Goal: Information Seeking & Learning: Check status

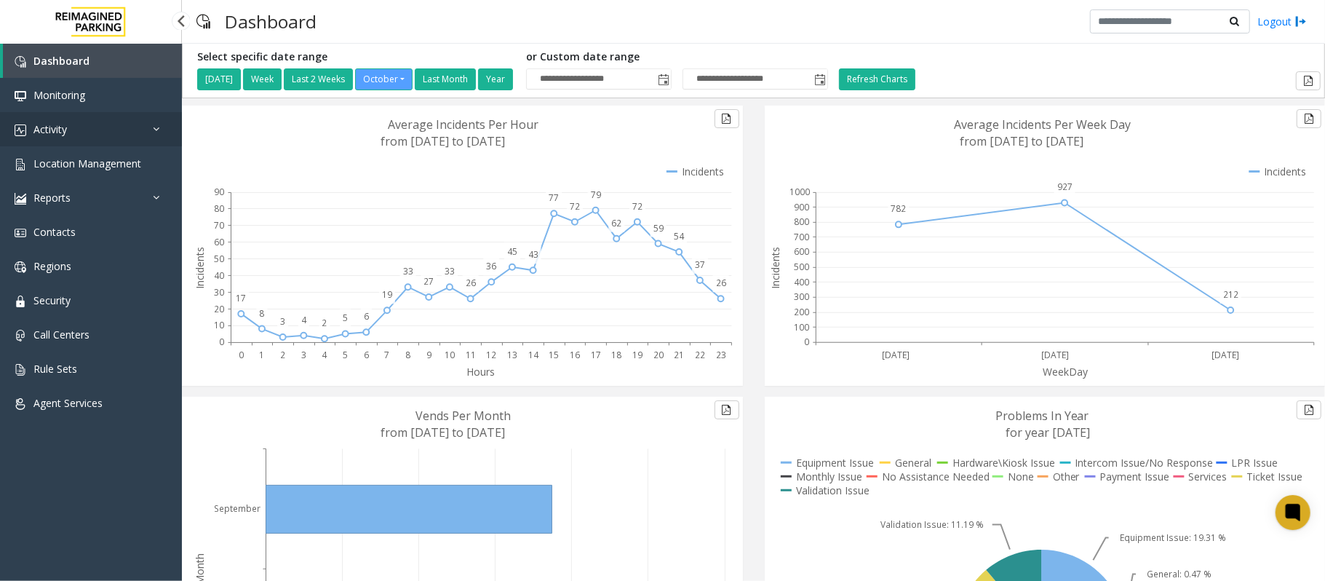
click at [52, 115] on link "Activity" at bounding box center [91, 129] width 182 height 34
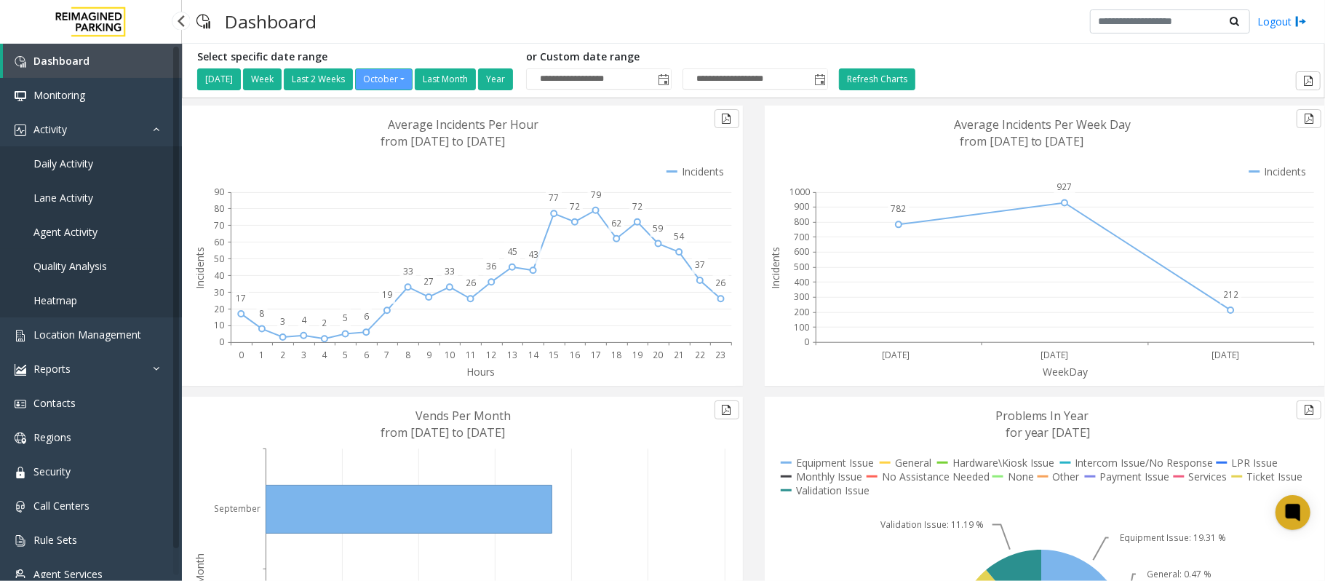
click at [71, 226] on span "Agent Activity" at bounding box center [65, 232] width 64 height 14
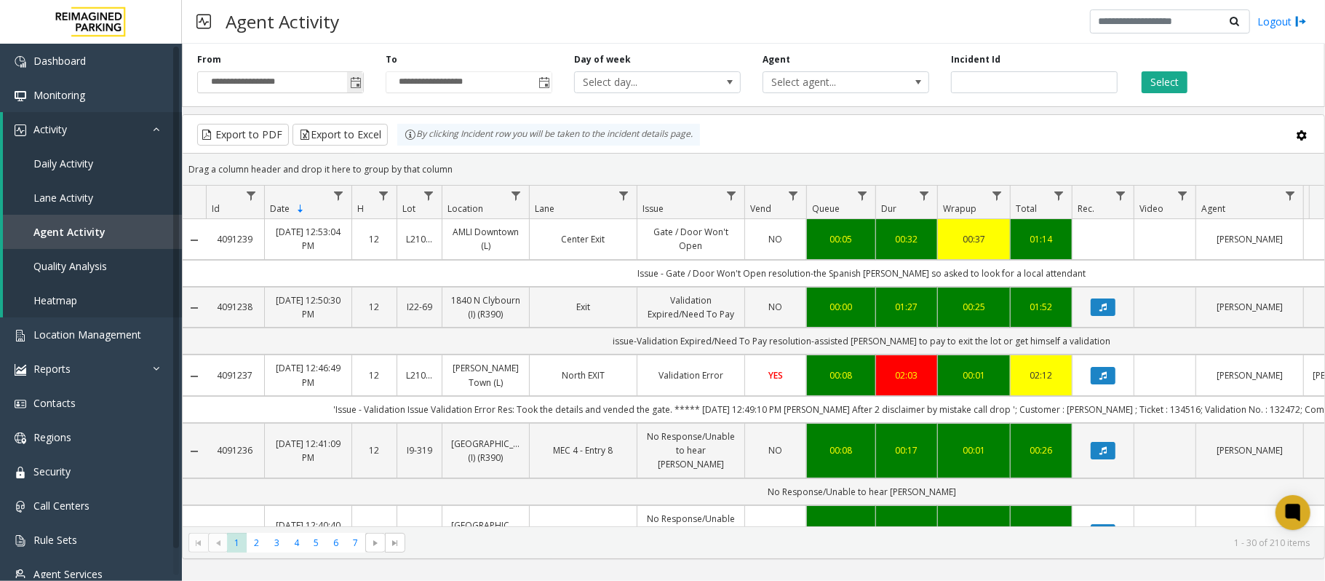
click at [362, 84] on span "Toggle popup" at bounding box center [355, 82] width 16 height 23
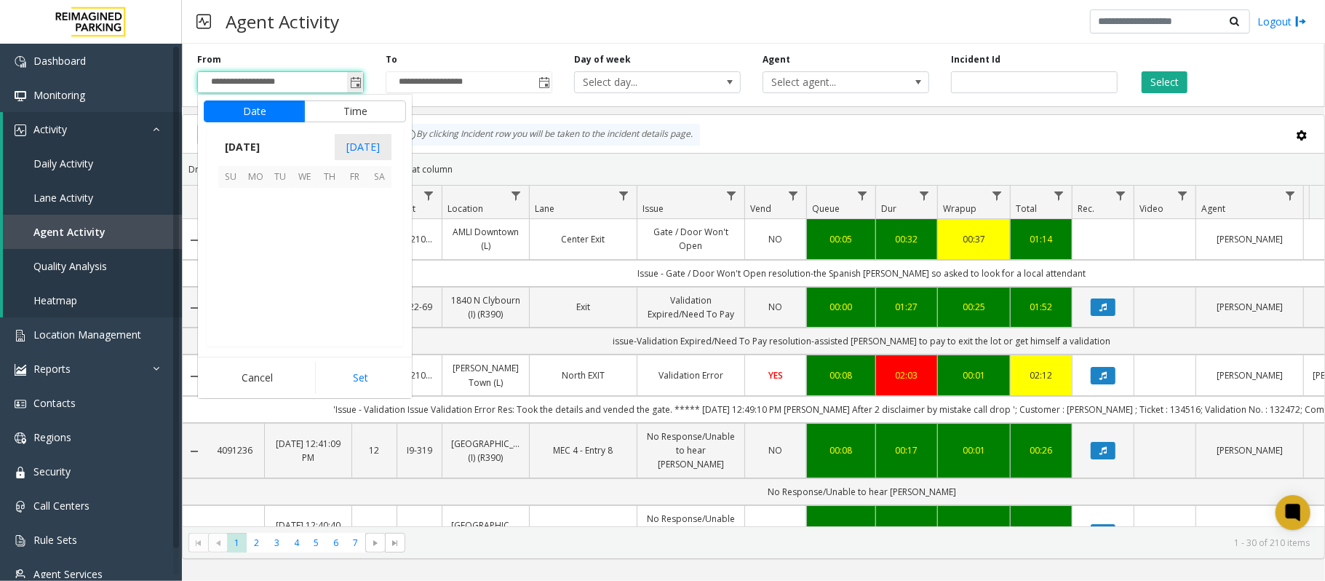
scroll to position [261277, 0]
click at [266, 146] on span "[DATE]" at bounding box center [242, 147] width 48 height 22
click at [231, 247] on span "Sep" at bounding box center [235, 248] width 35 height 35
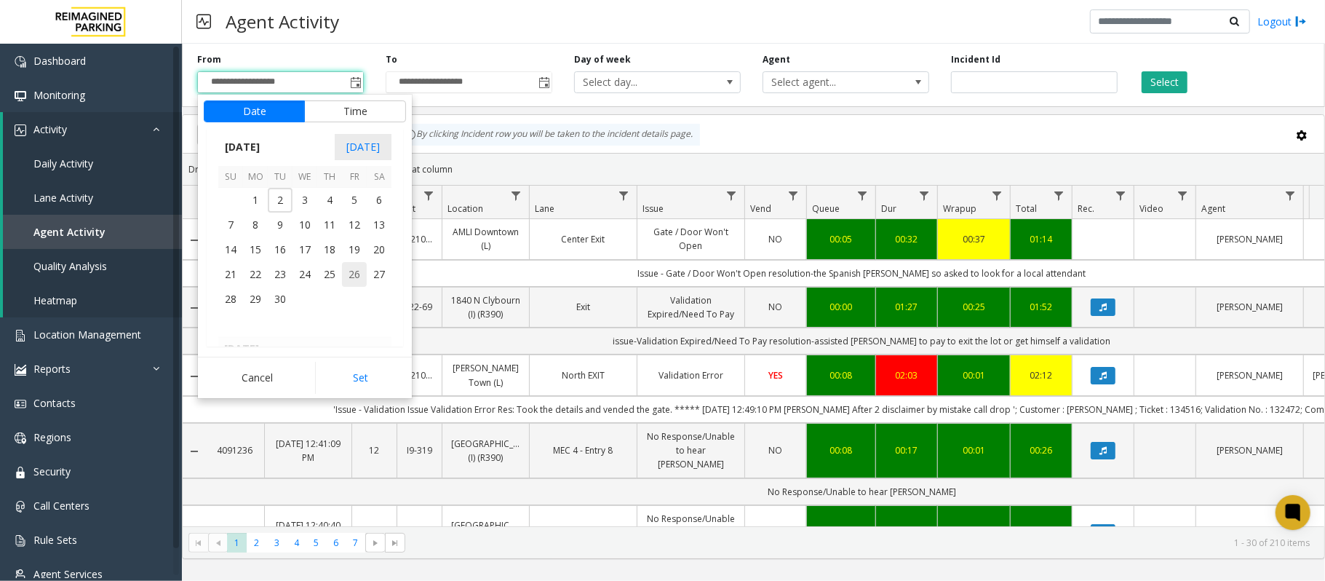
click at [358, 271] on span "26" at bounding box center [354, 274] width 25 height 25
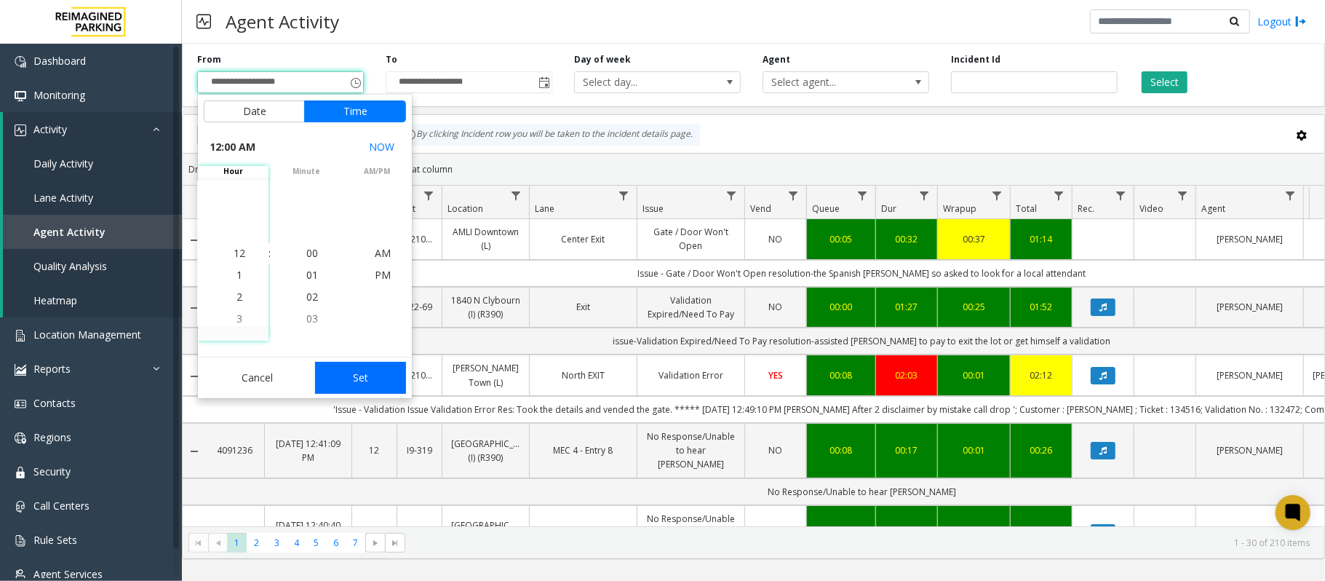
click at [368, 385] on button "Set" at bounding box center [361, 378] width 92 height 32
type input "**********"
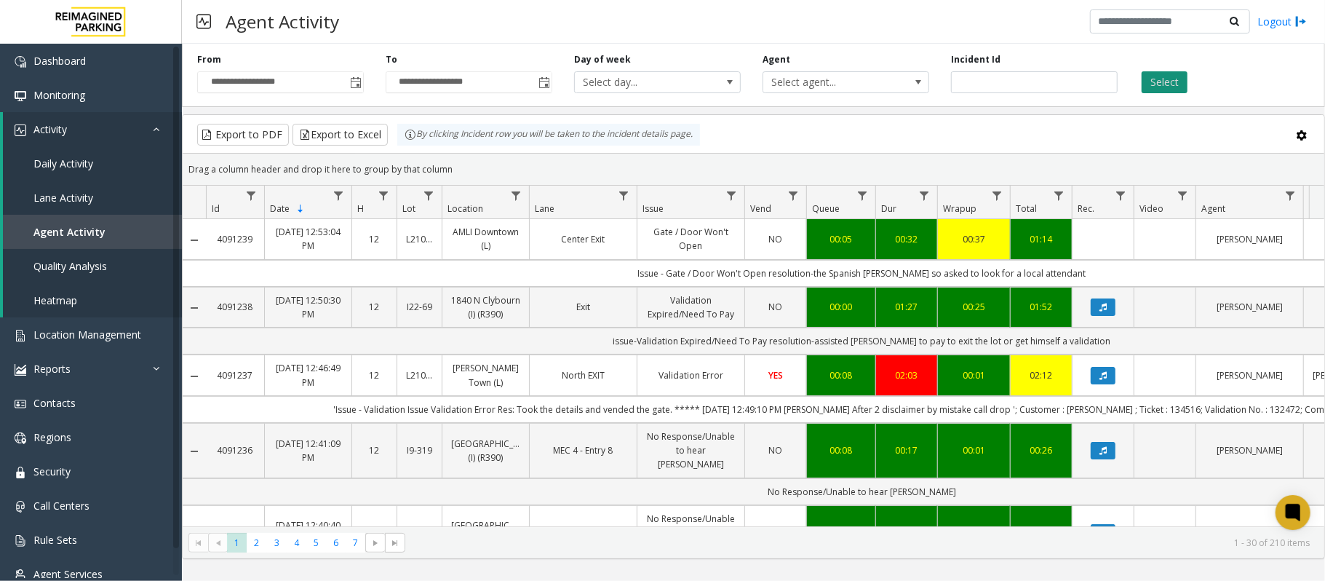
click at [1168, 82] on button "Select" at bounding box center [1164, 82] width 46 height 22
click at [512, 192] on span "Data table" at bounding box center [516, 196] width 12 height 12
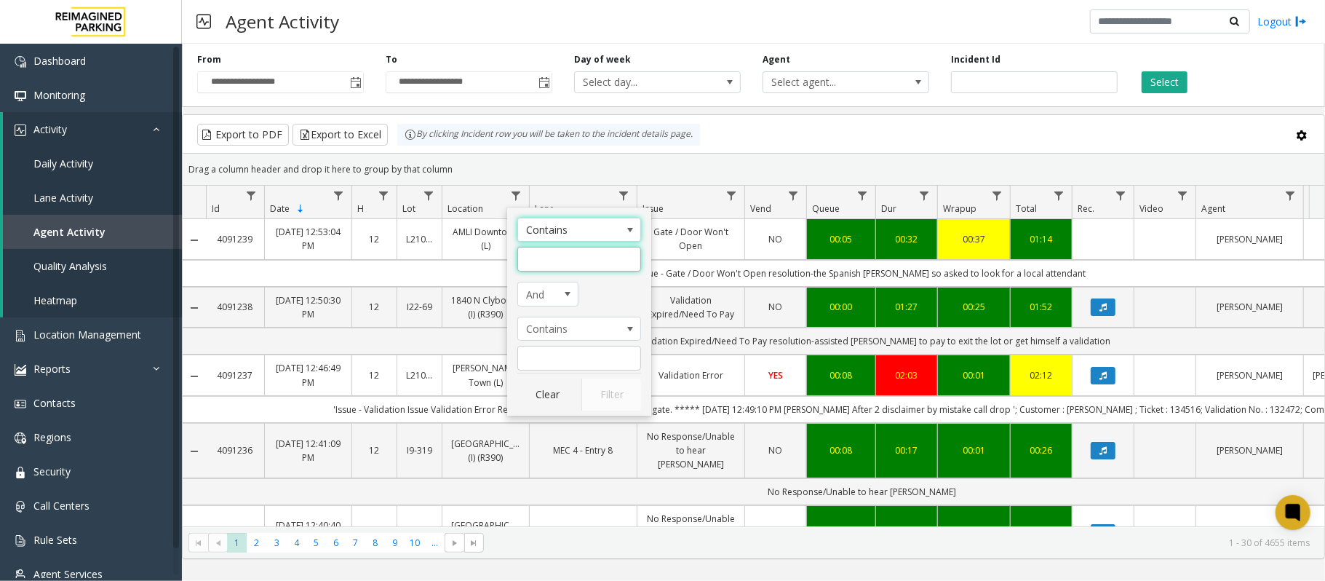
click at [562, 253] on input "Location Filter" at bounding box center [579, 259] width 124 height 25
type input "******"
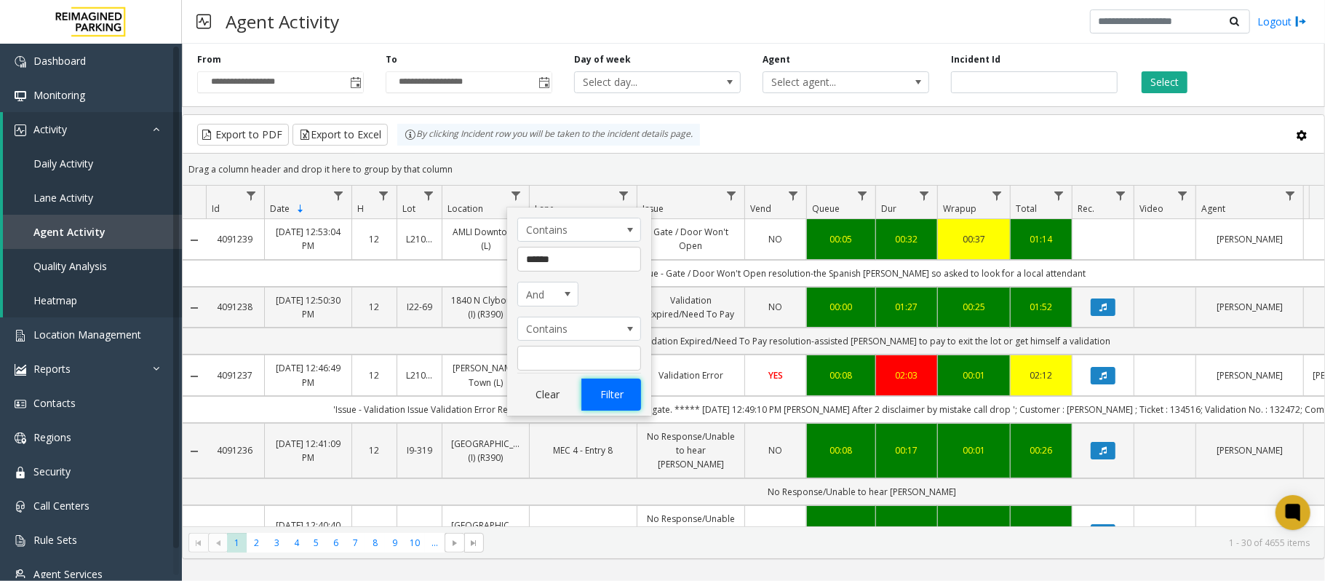
click at [607, 394] on button "Filter" at bounding box center [611, 394] width 60 height 32
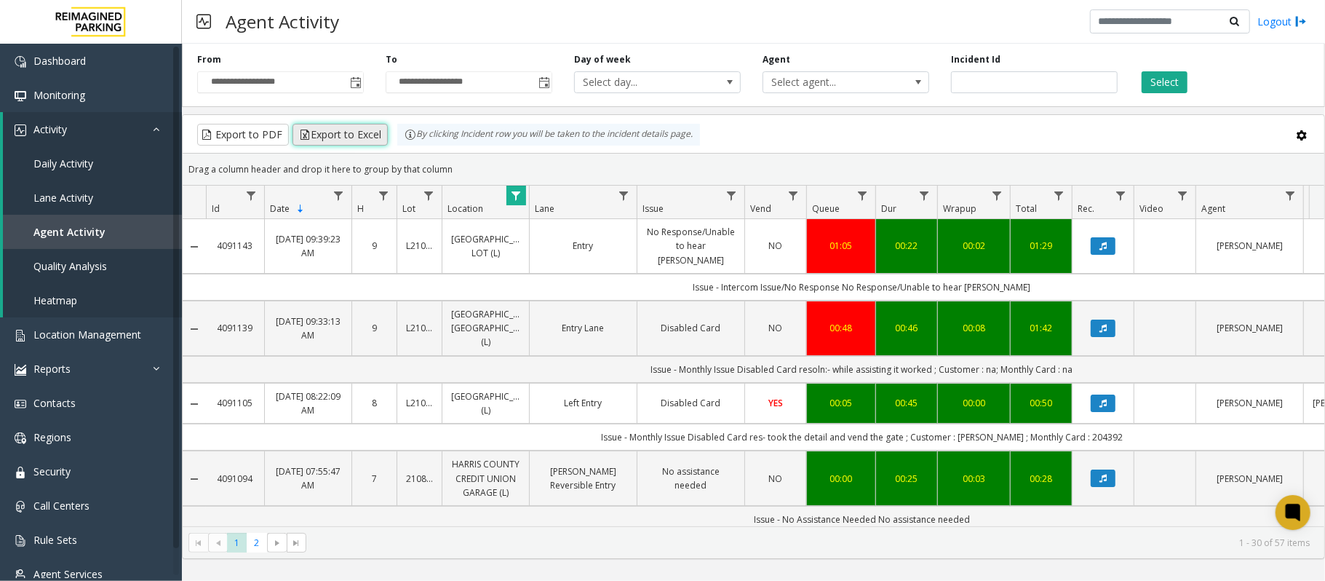
click at [324, 135] on button "Export to Excel" at bounding box center [339, 135] width 95 height 22
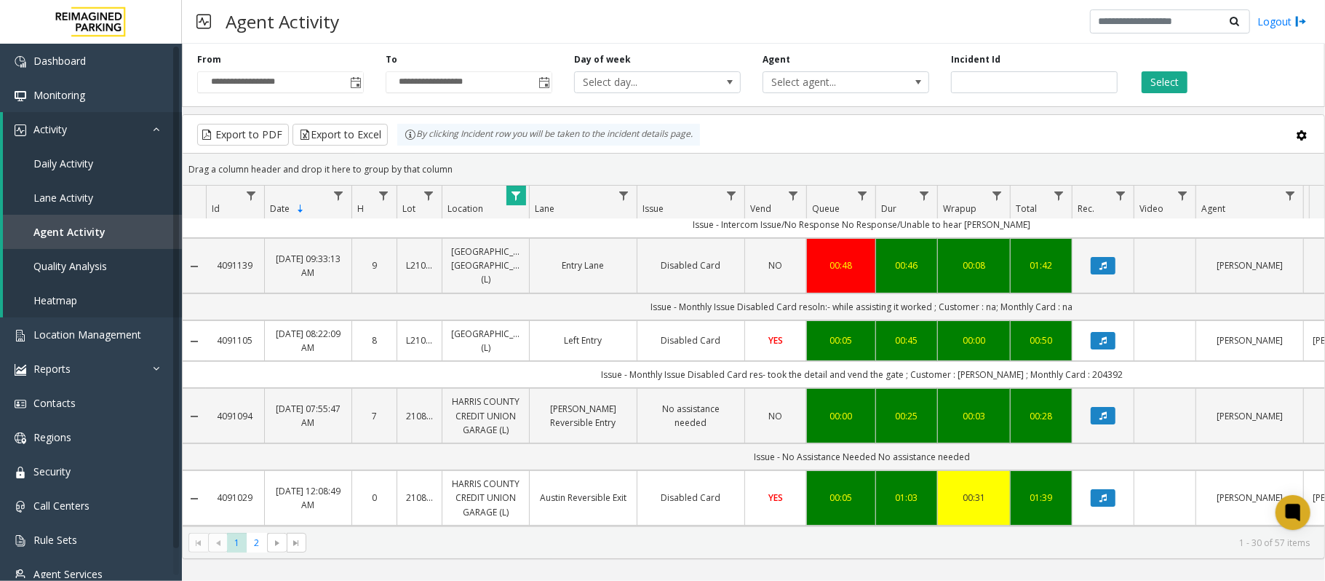
scroll to position [97, 0]
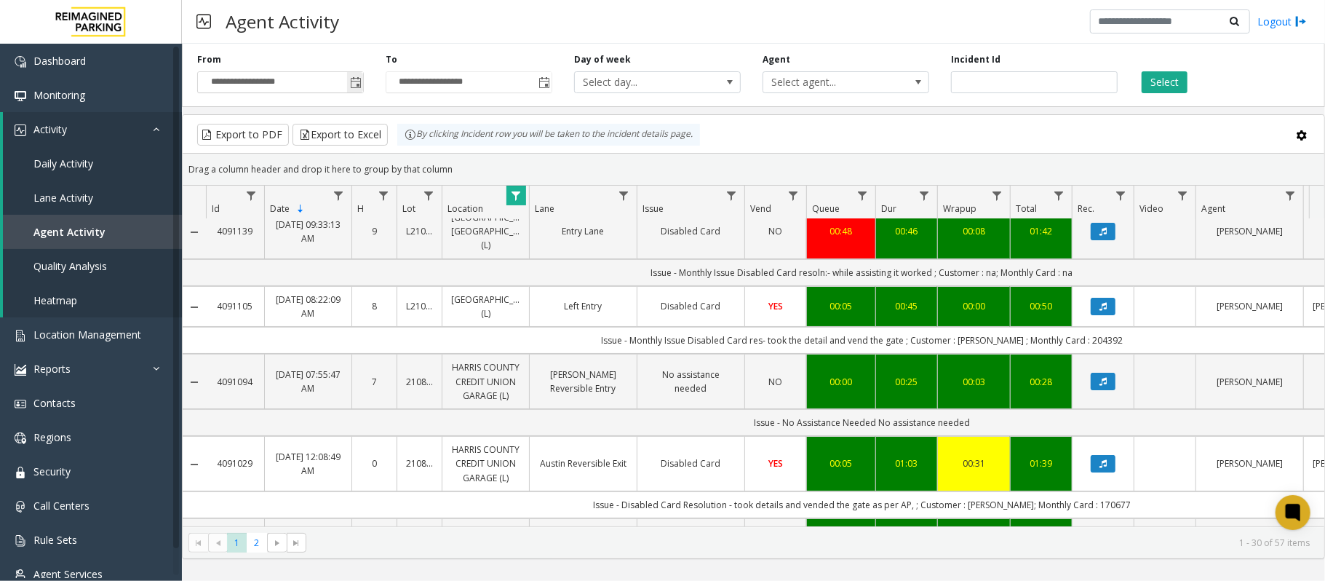
click at [354, 81] on span "Toggle popup" at bounding box center [356, 83] width 12 height 12
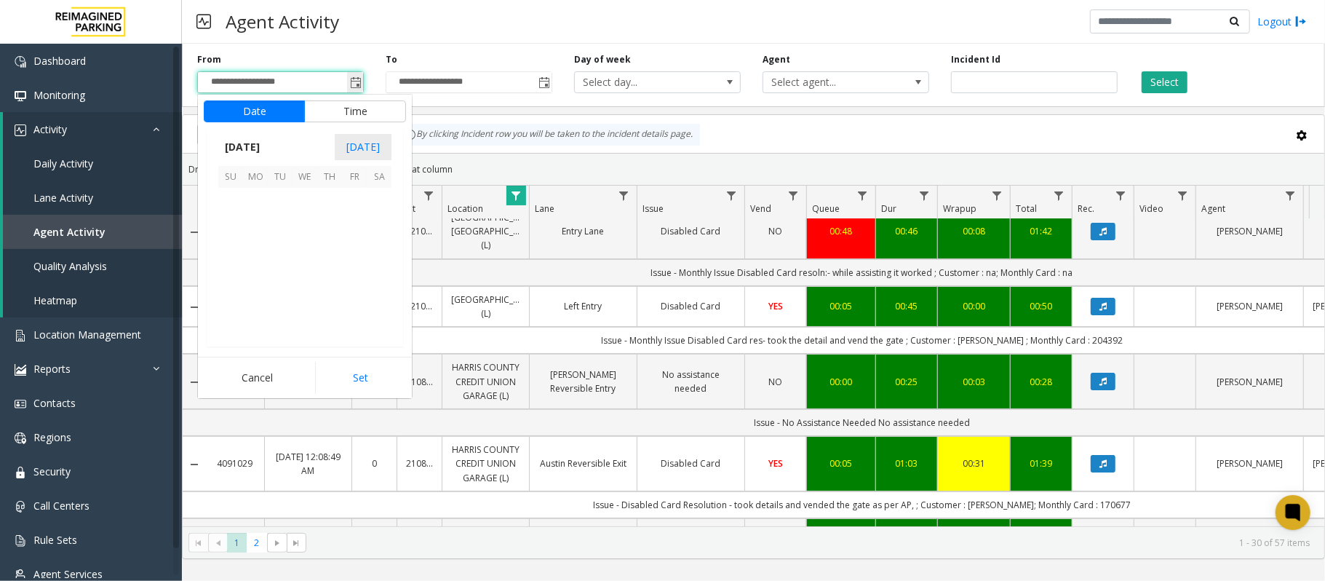
scroll to position [261277, 0]
click at [298, 188] on span "1" at bounding box center [304, 200] width 25 height 25
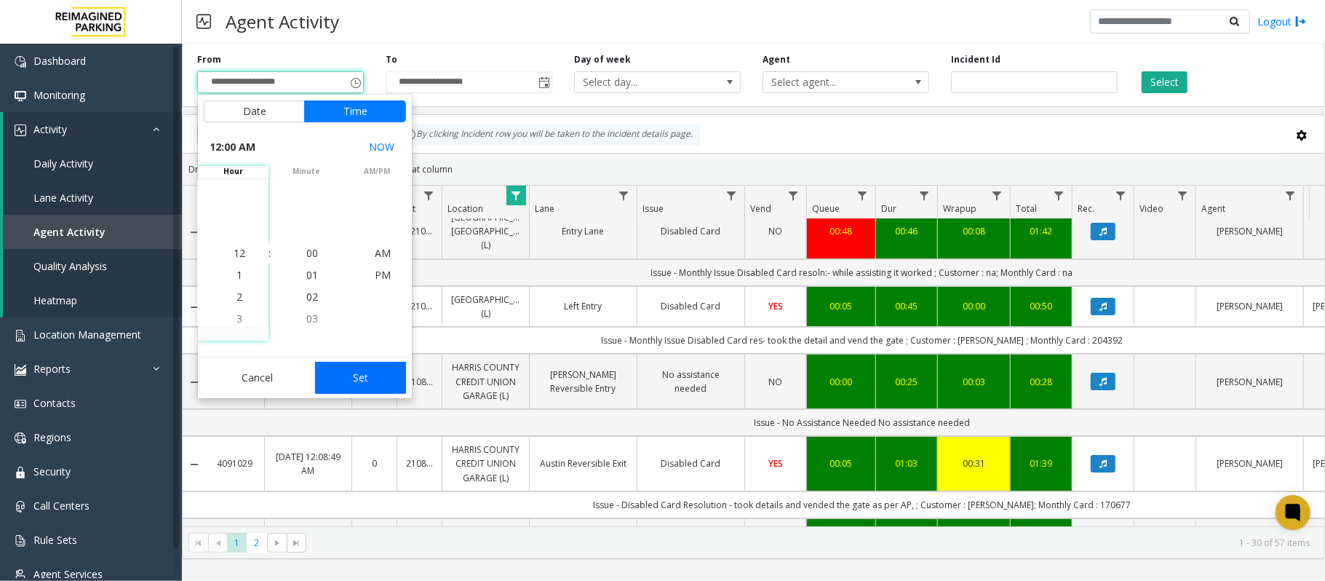
click at [356, 368] on button "Set" at bounding box center [361, 378] width 92 height 32
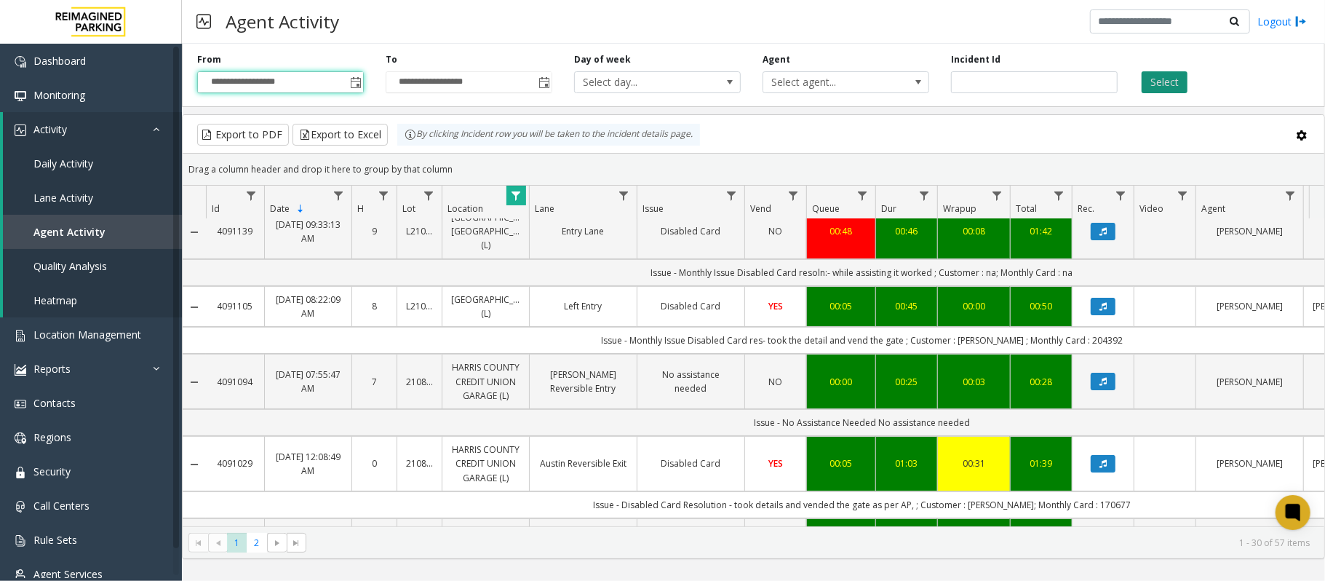
click at [1173, 74] on button "Select" at bounding box center [1164, 82] width 46 height 22
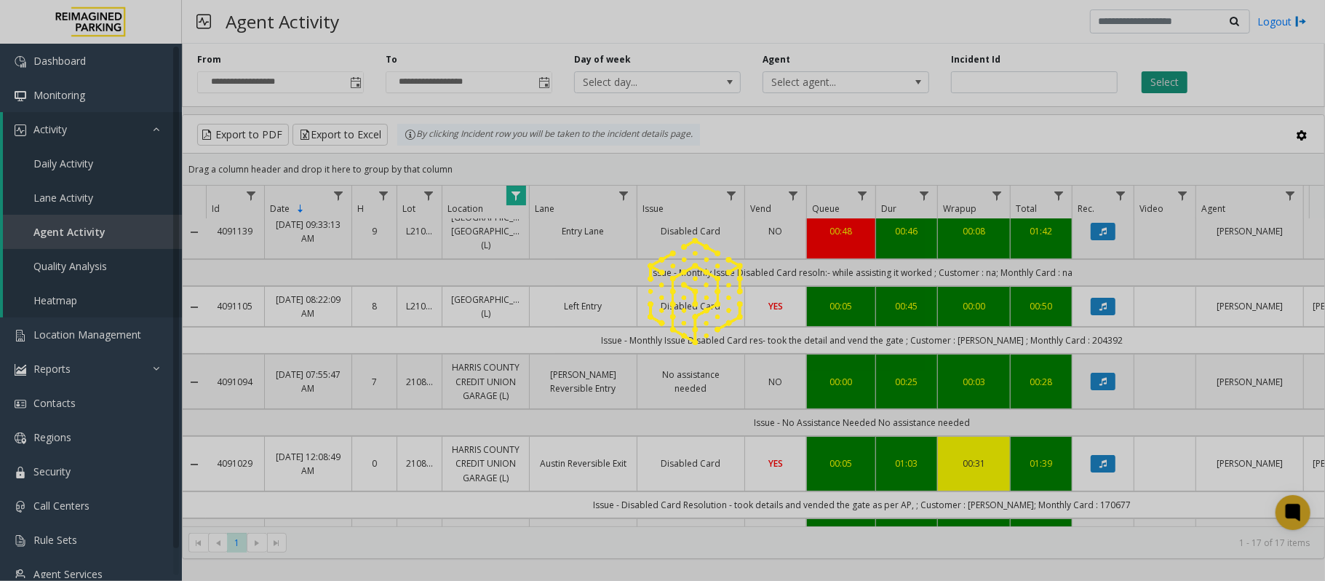
click at [1173, 74] on div at bounding box center [662, 290] width 1325 height 581
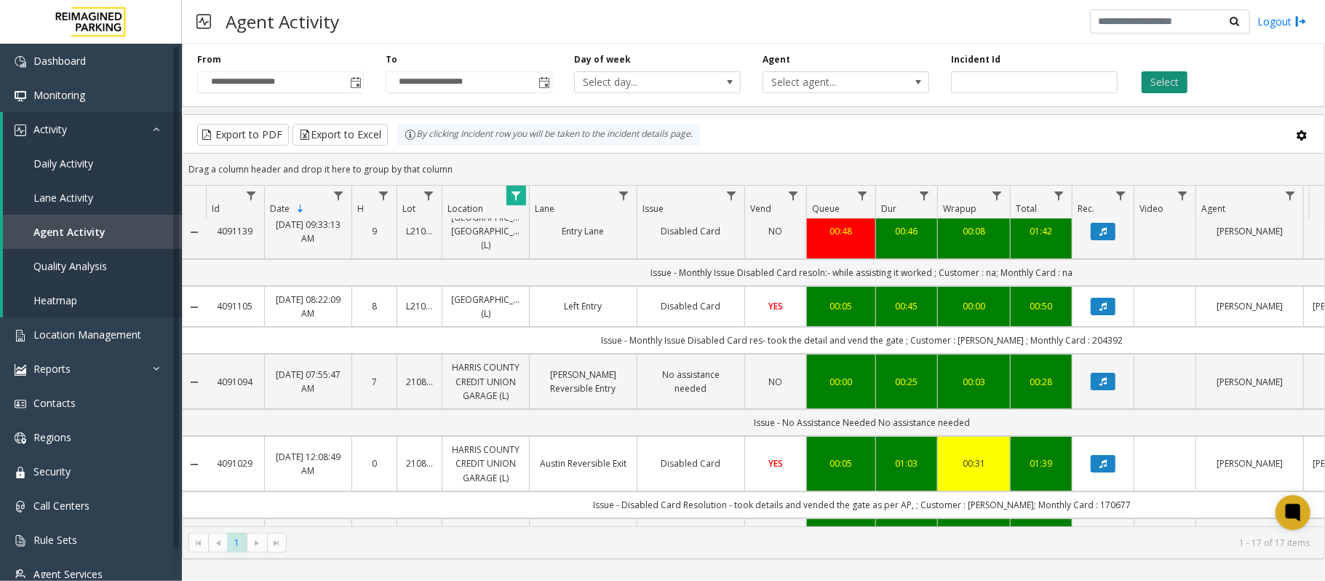
click at [1173, 74] on button "Select" at bounding box center [1164, 82] width 46 height 22
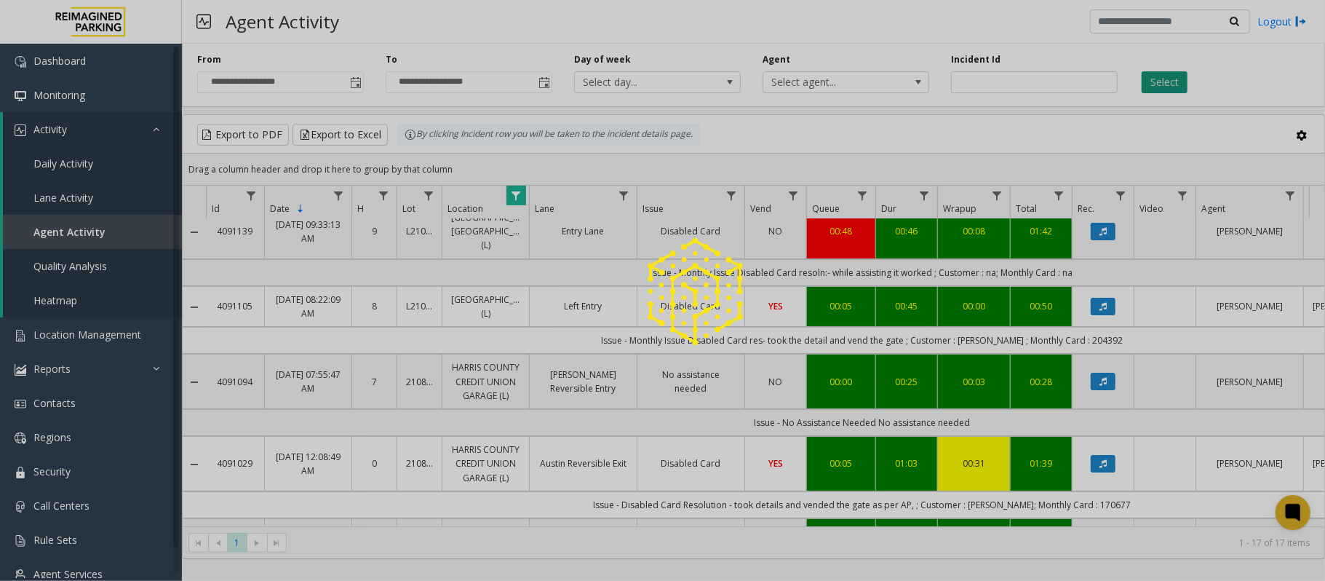
click at [1173, 74] on div at bounding box center [662, 290] width 1325 height 581
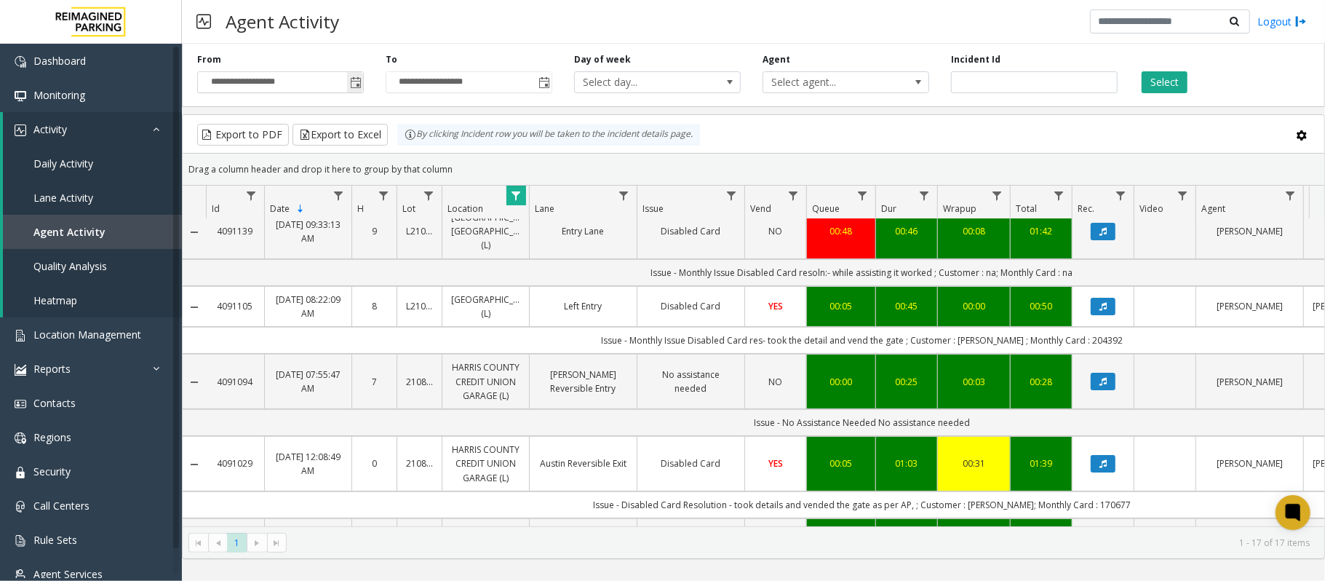
click at [359, 81] on span "Toggle popup" at bounding box center [356, 83] width 12 height 12
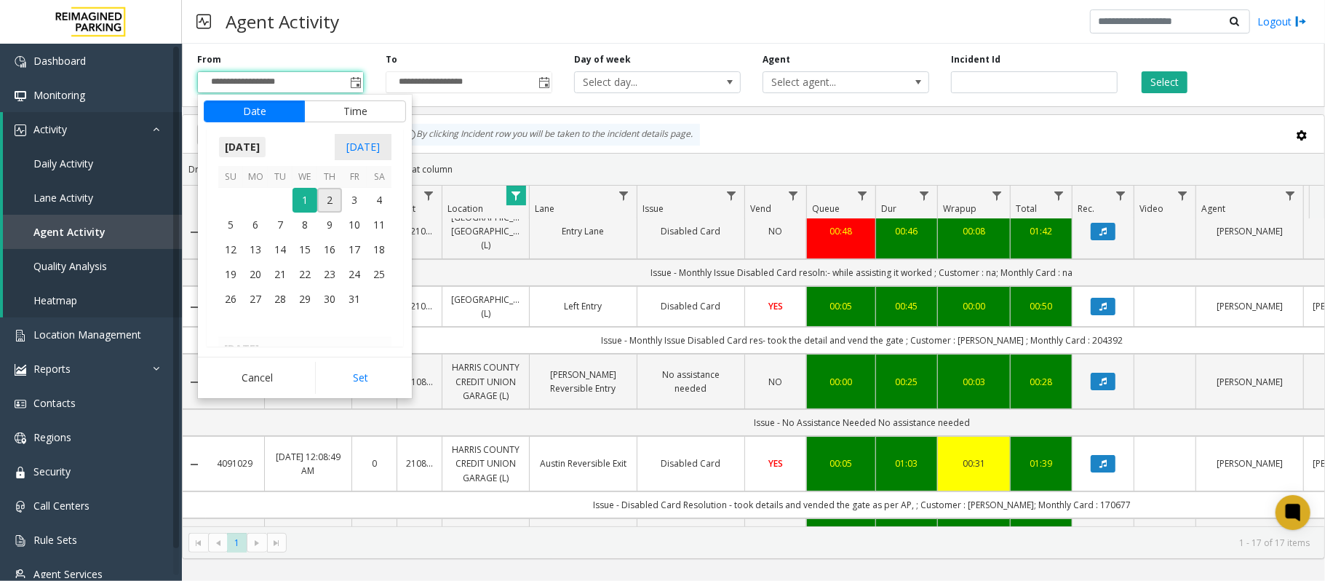
click at [256, 143] on span "[DATE]" at bounding box center [242, 147] width 48 height 22
click at [233, 244] on span "Sep" at bounding box center [235, 248] width 35 height 35
click at [256, 195] on span "1" at bounding box center [255, 200] width 25 height 25
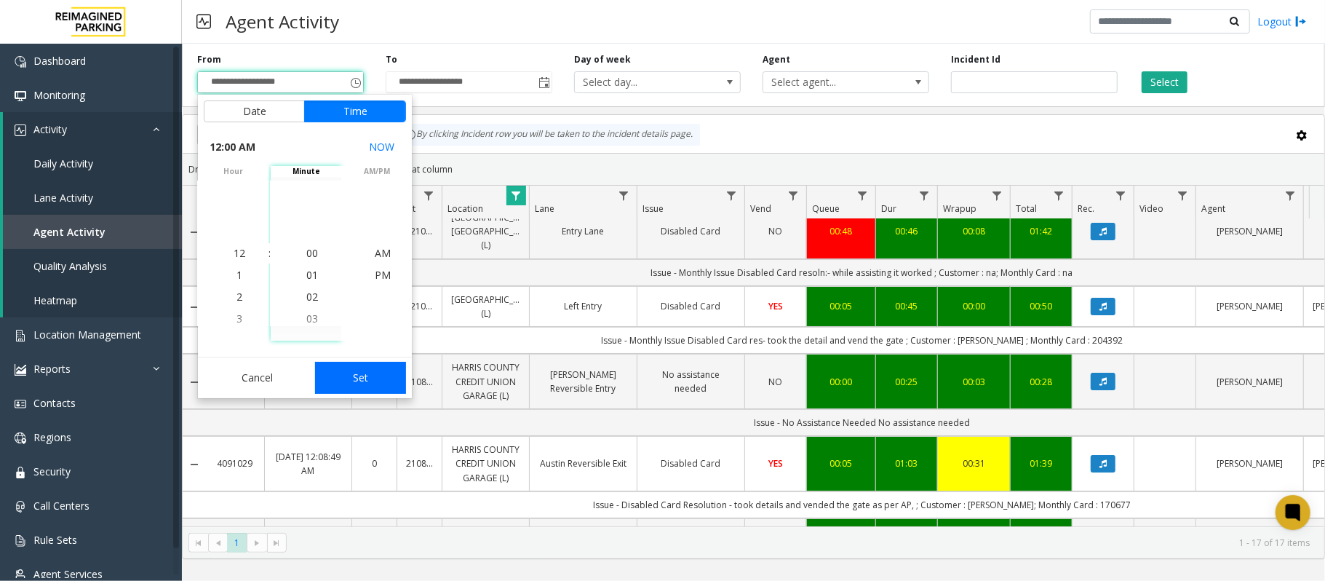
click at [349, 368] on button "Set" at bounding box center [361, 378] width 92 height 32
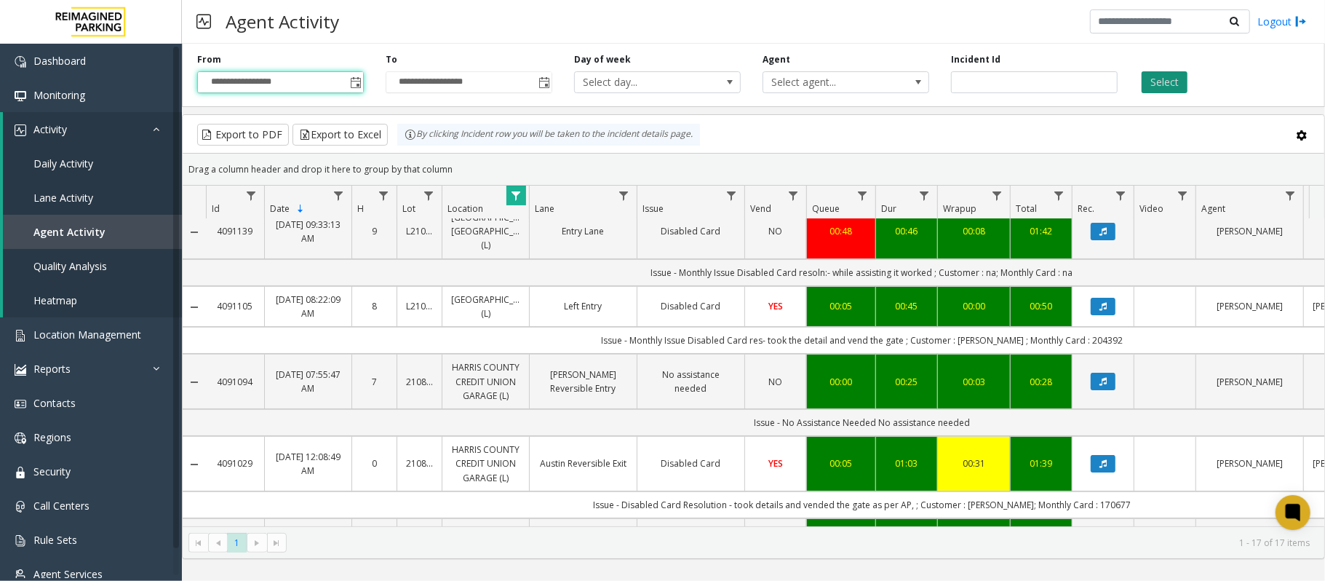
click at [1157, 89] on button "Select" at bounding box center [1164, 82] width 46 height 22
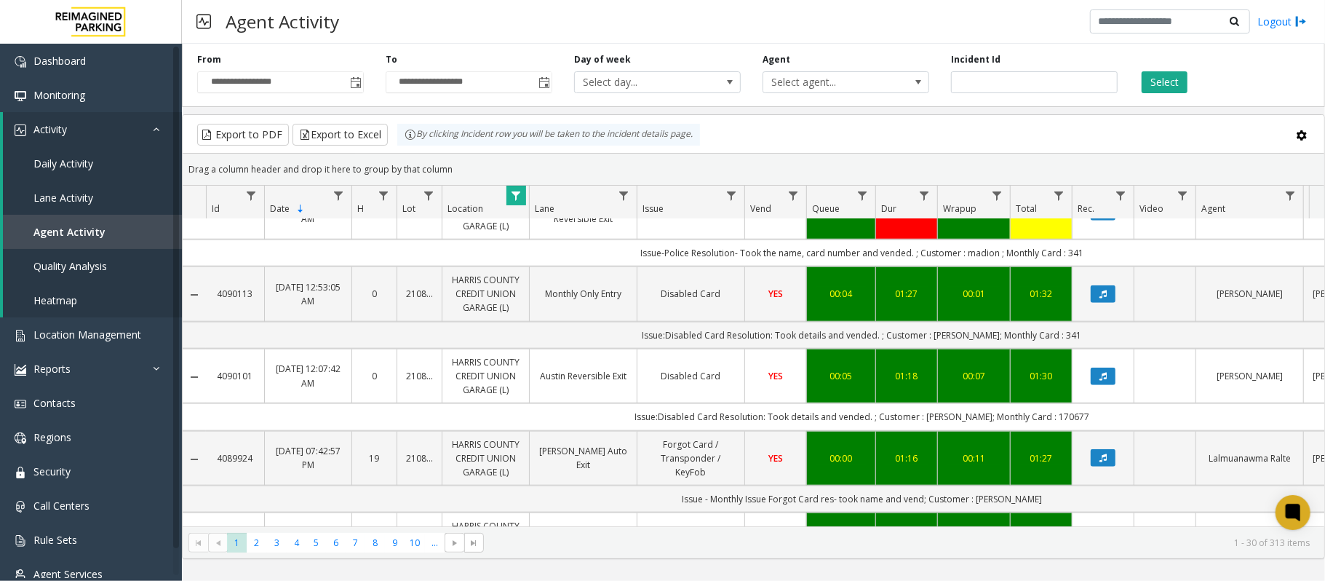
scroll to position [979, 0]
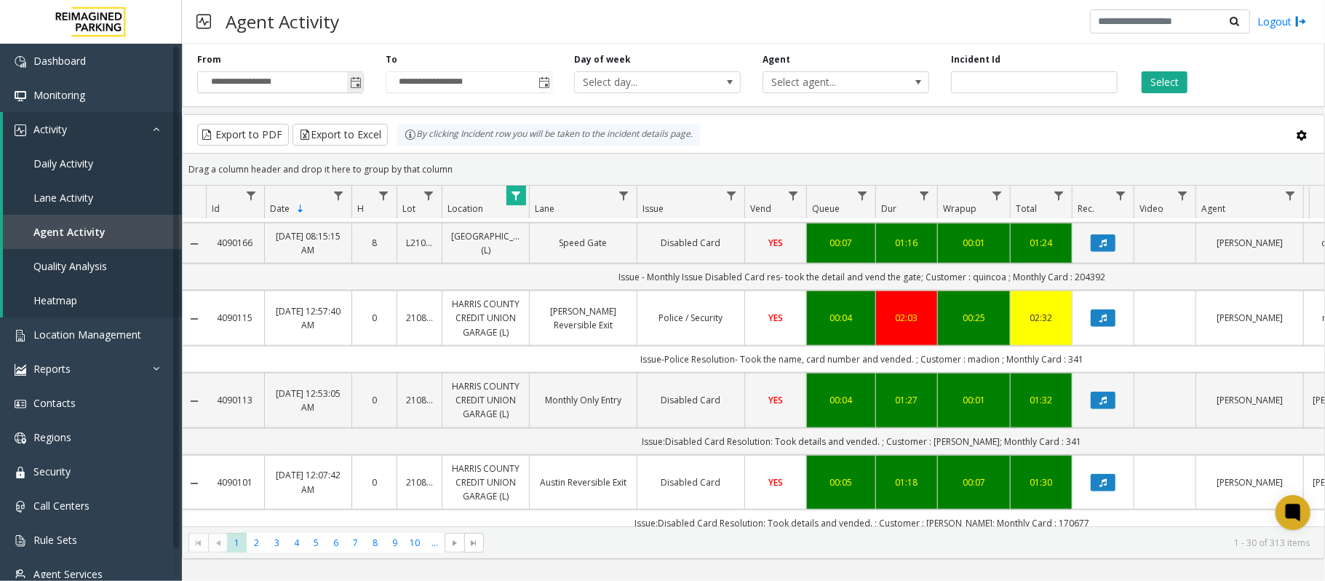
click at [356, 86] on span "Toggle popup" at bounding box center [356, 83] width 12 height 12
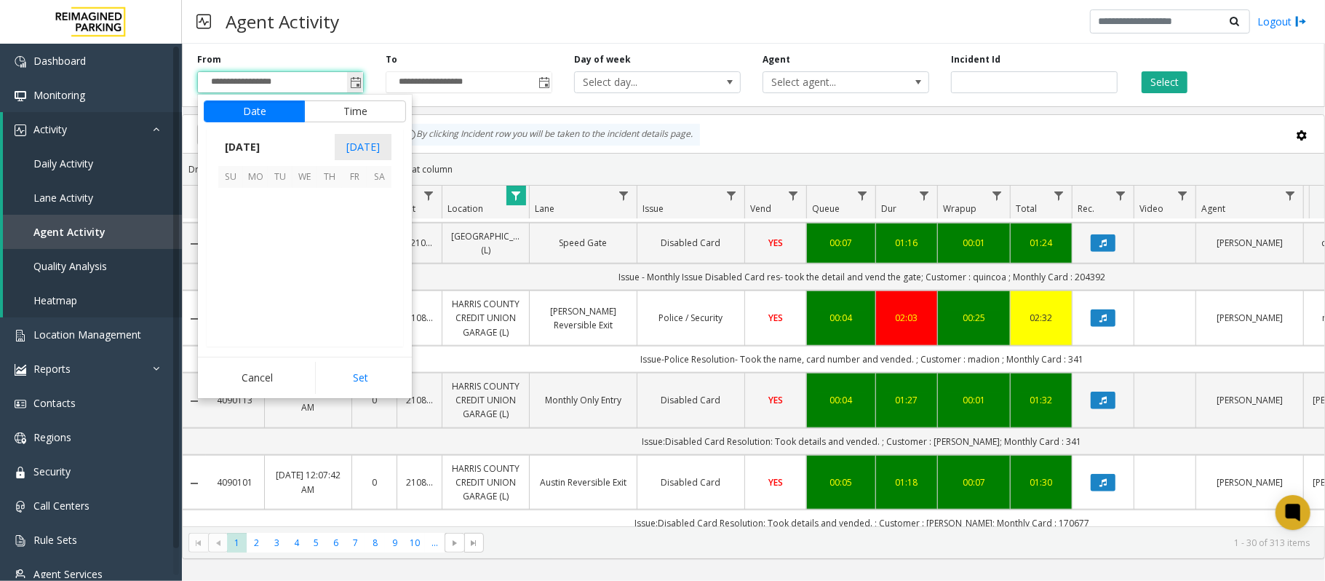
scroll to position [261277, 0]
click at [259, 153] on span "[DATE]" at bounding box center [242, 147] width 48 height 22
click at [247, 240] on span "Sep" at bounding box center [235, 248] width 35 height 35
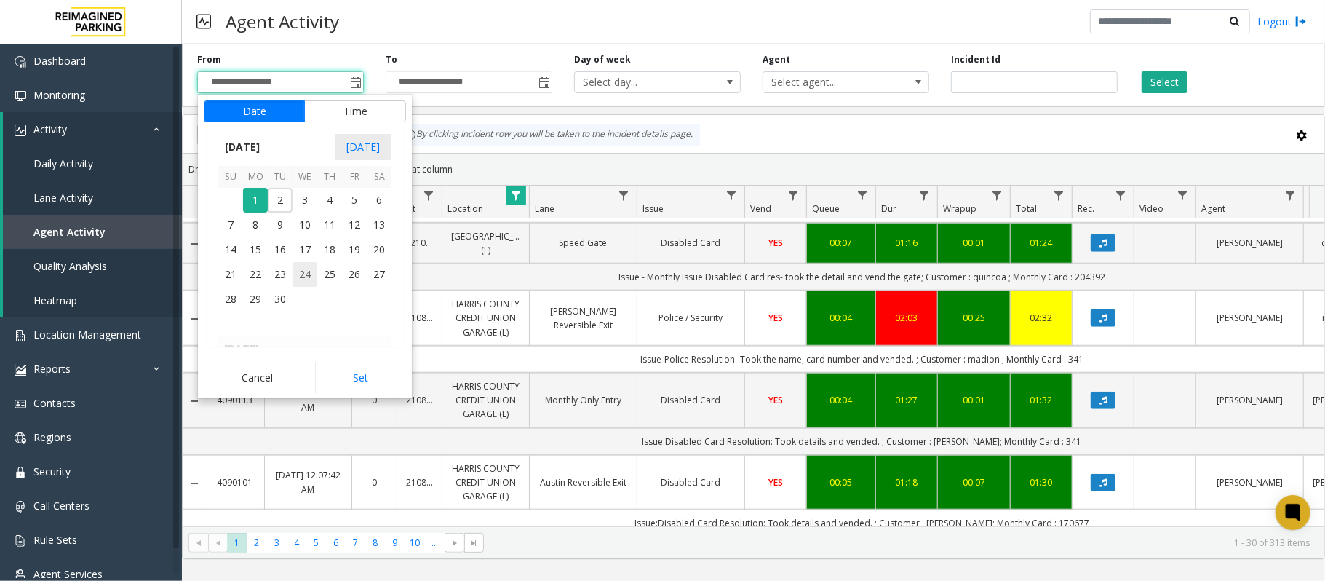
click at [316, 271] on span "24" at bounding box center [304, 274] width 25 height 25
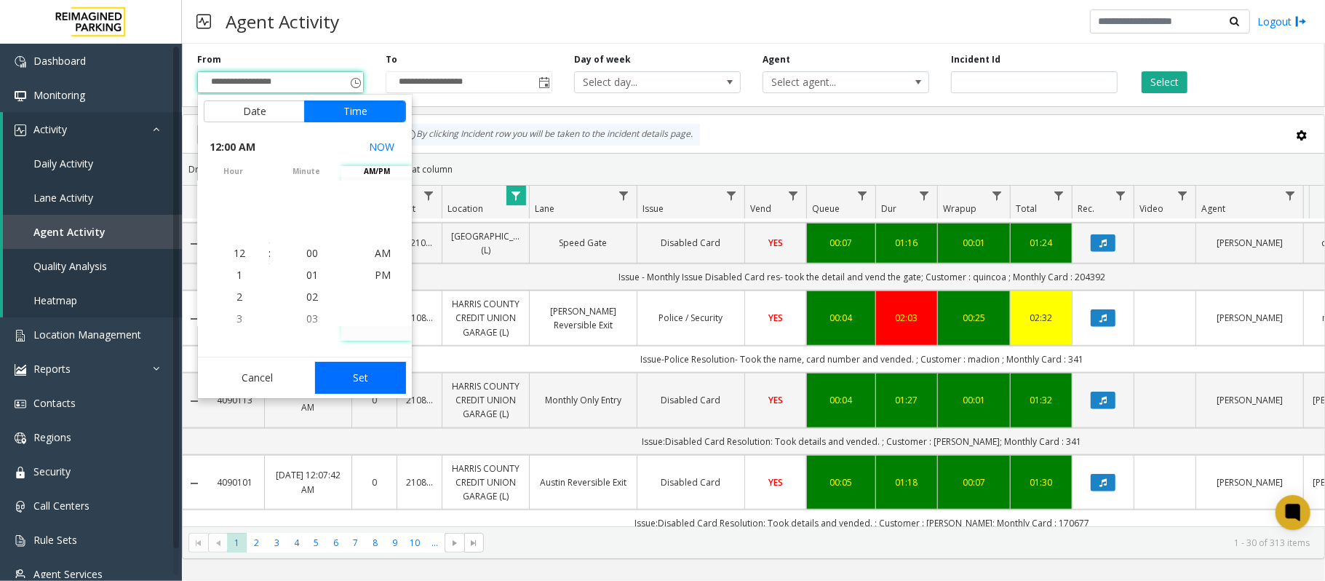
click at [388, 365] on button "Set" at bounding box center [361, 378] width 92 height 32
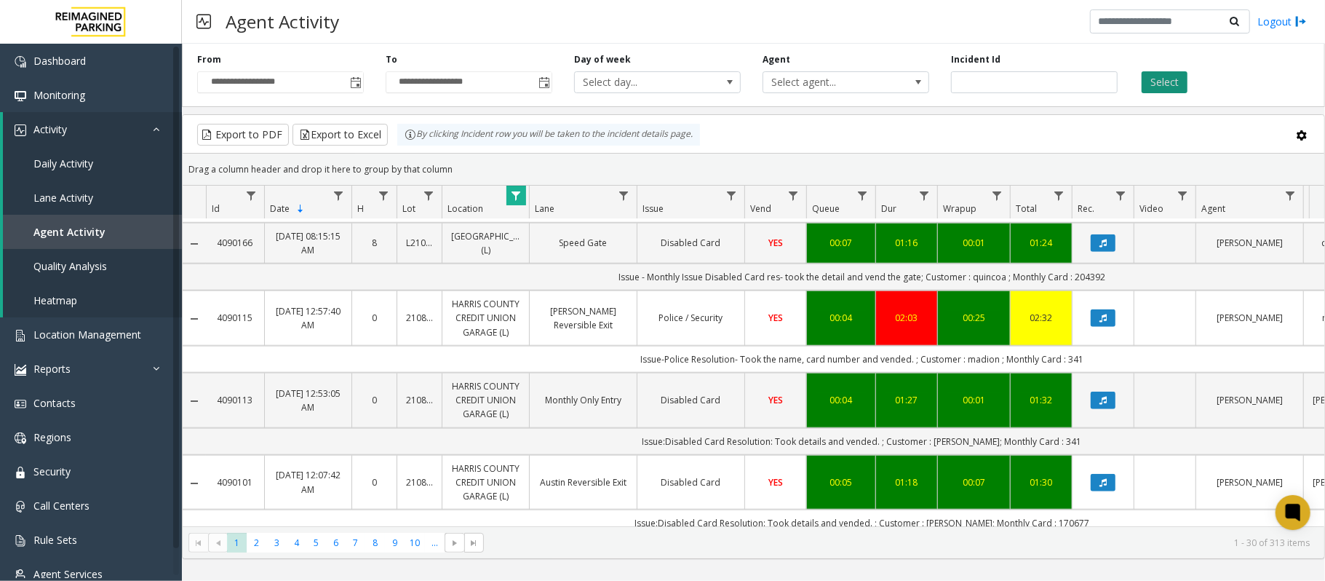
click at [1162, 84] on button "Select" at bounding box center [1164, 82] width 46 height 22
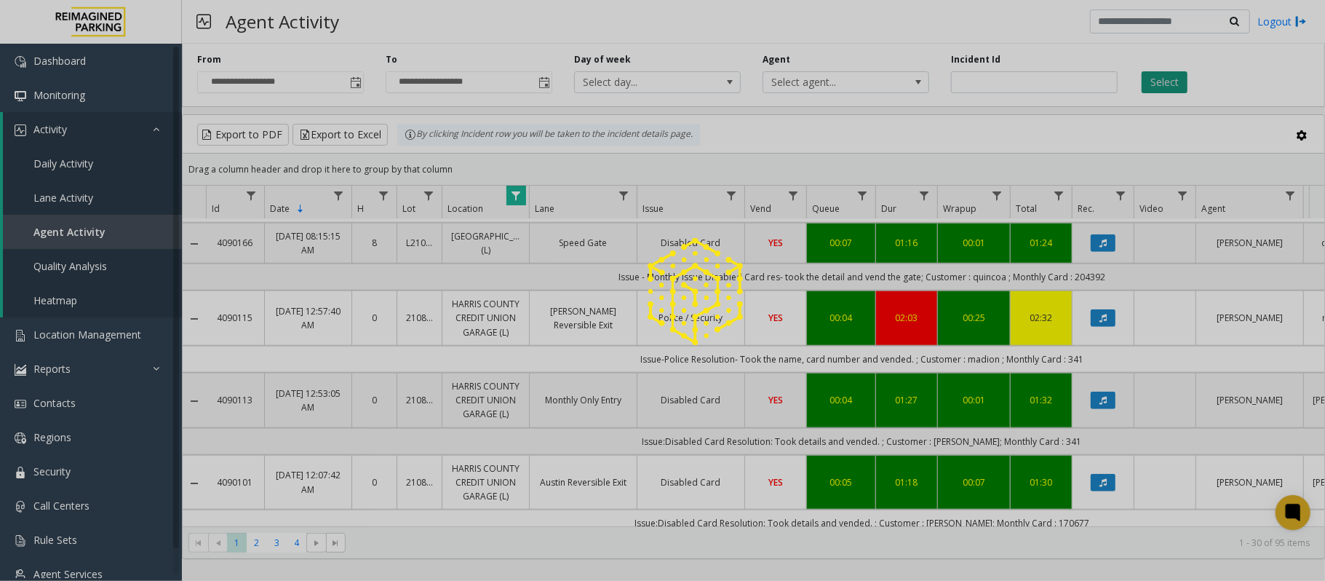
click at [1162, 84] on div at bounding box center [662, 290] width 1325 height 581
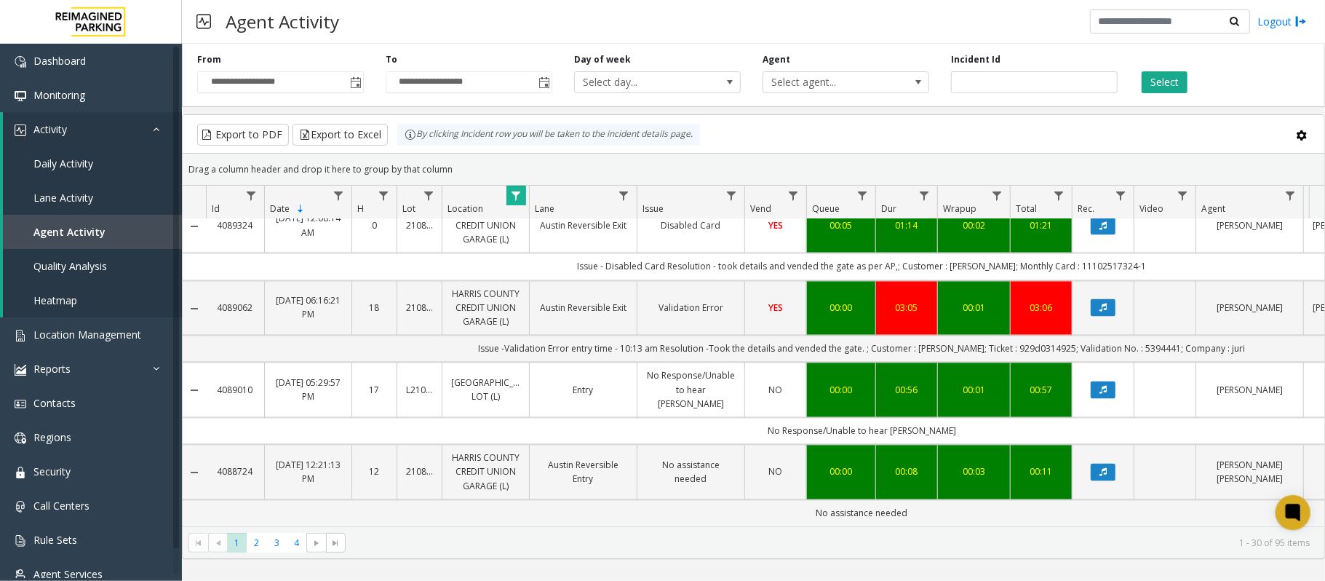
scroll to position [2241, 0]
click at [300, 546] on span "4" at bounding box center [297, 543] width 20 height 20
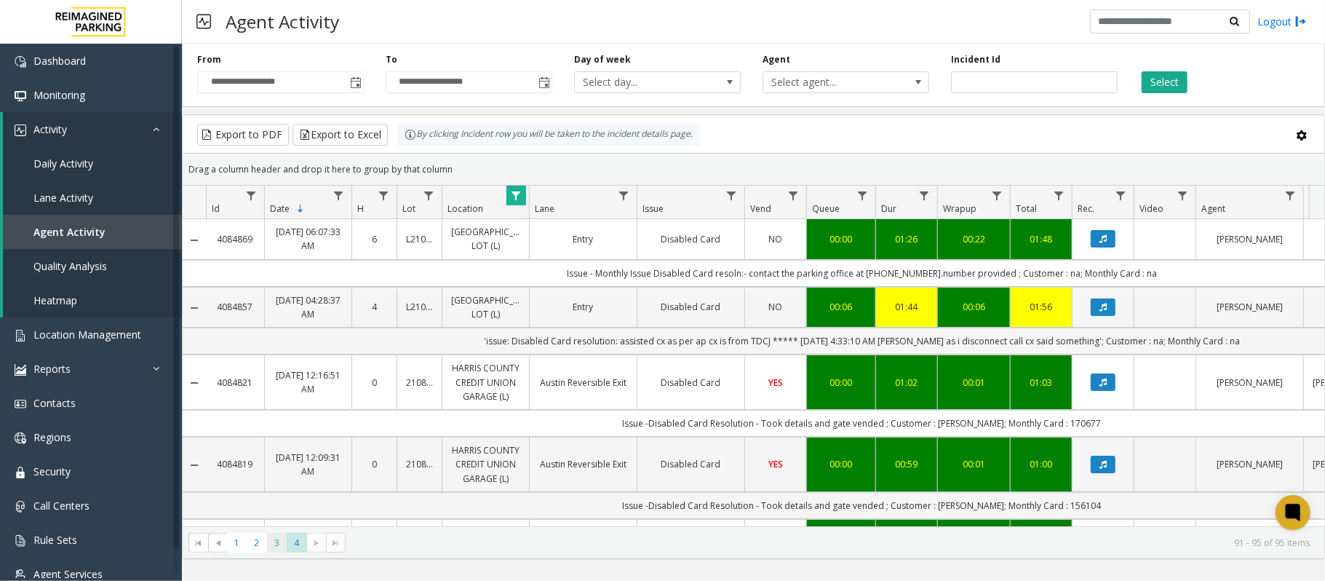
click at [281, 534] on span "3" at bounding box center [277, 543] width 20 height 20
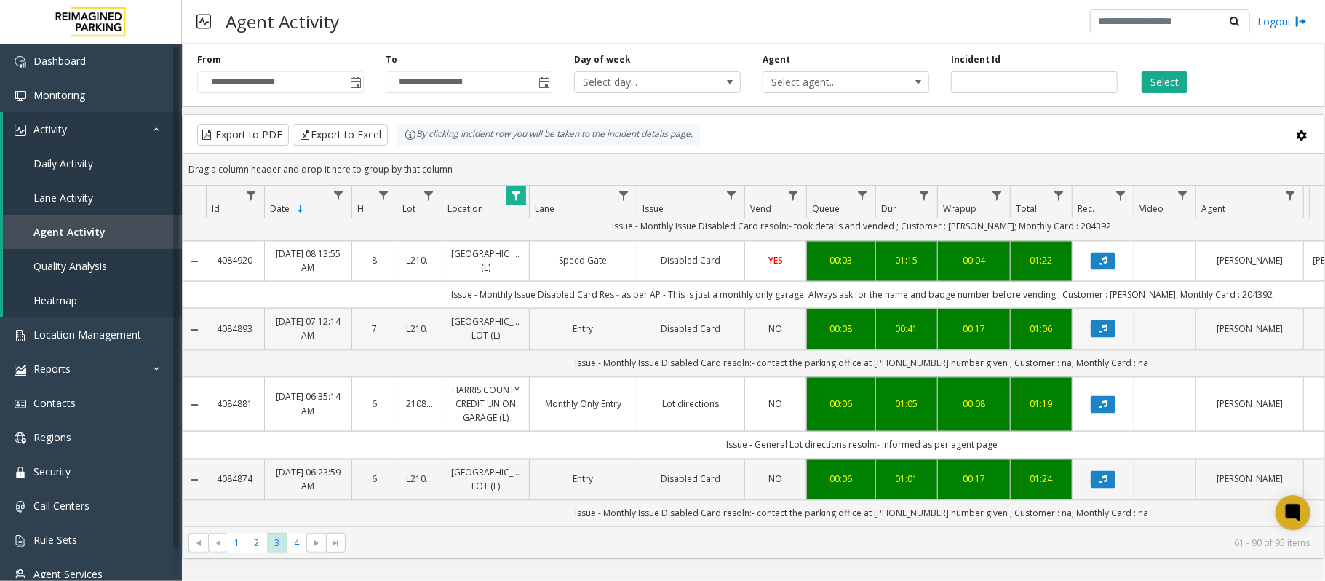
scroll to position [2254, 0]
click at [298, 541] on span "4" at bounding box center [297, 543] width 20 height 20
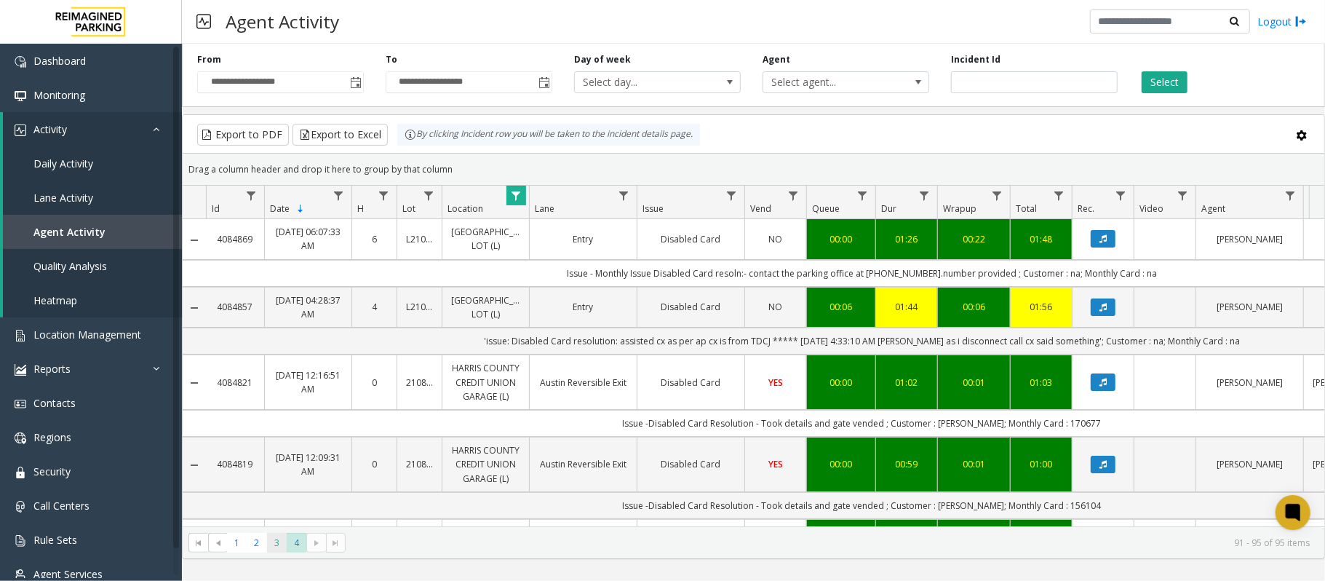
click at [274, 542] on span "3" at bounding box center [277, 543] width 20 height 20
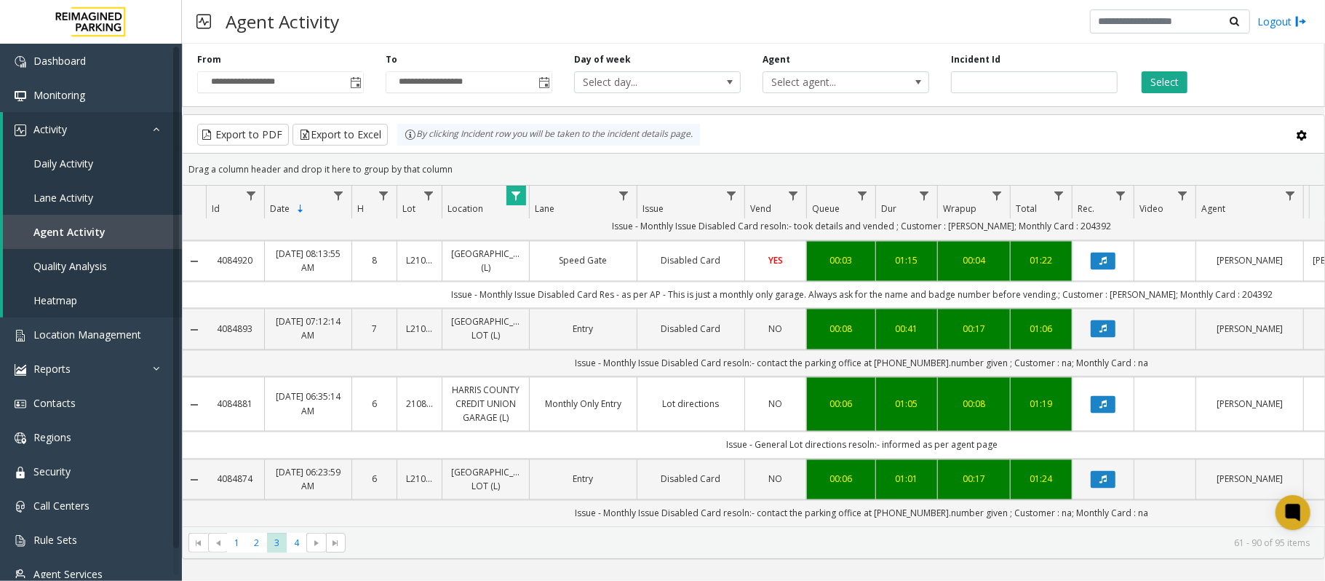
scroll to position [2134, 0]
click at [254, 540] on span "2" at bounding box center [257, 543] width 20 height 20
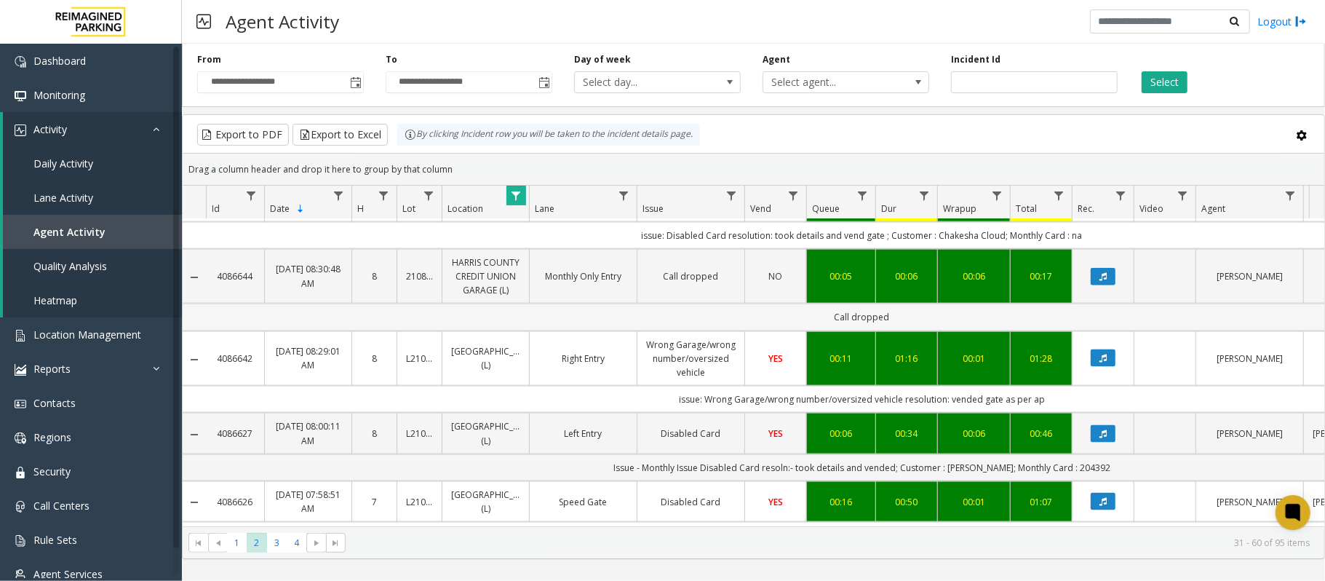
scroll to position [1395, 0]
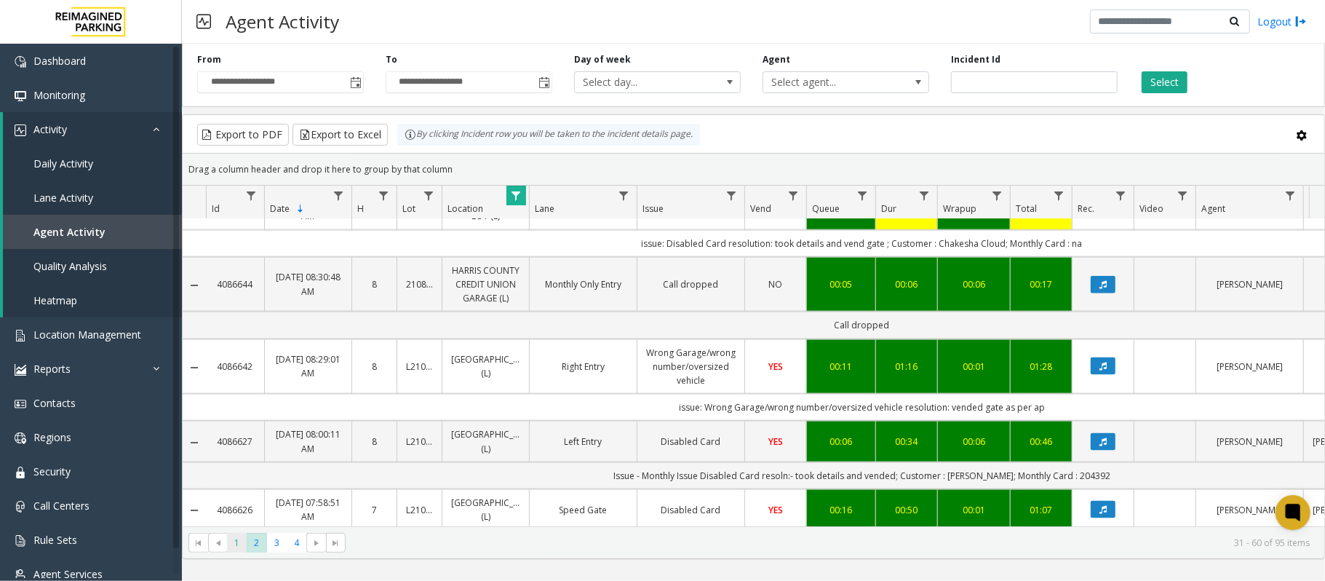
click at [242, 544] on span "1" at bounding box center [237, 543] width 20 height 20
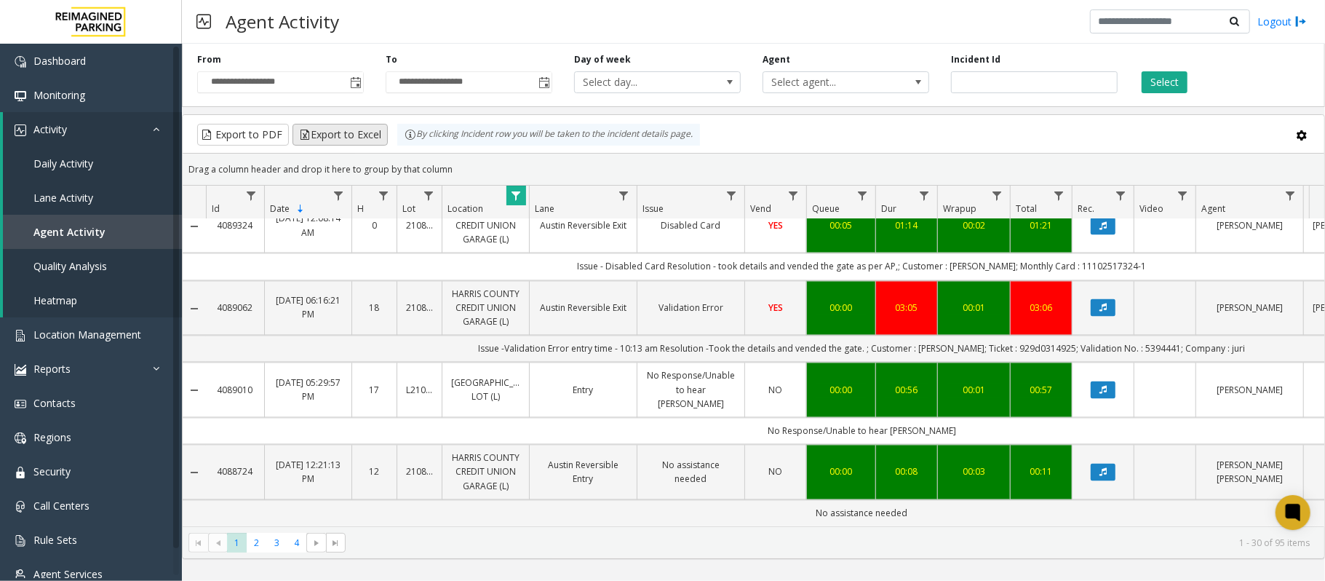
scroll to position [2047, 0]
click at [352, 80] on span "Toggle popup" at bounding box center [356, 83] width 12 height 12
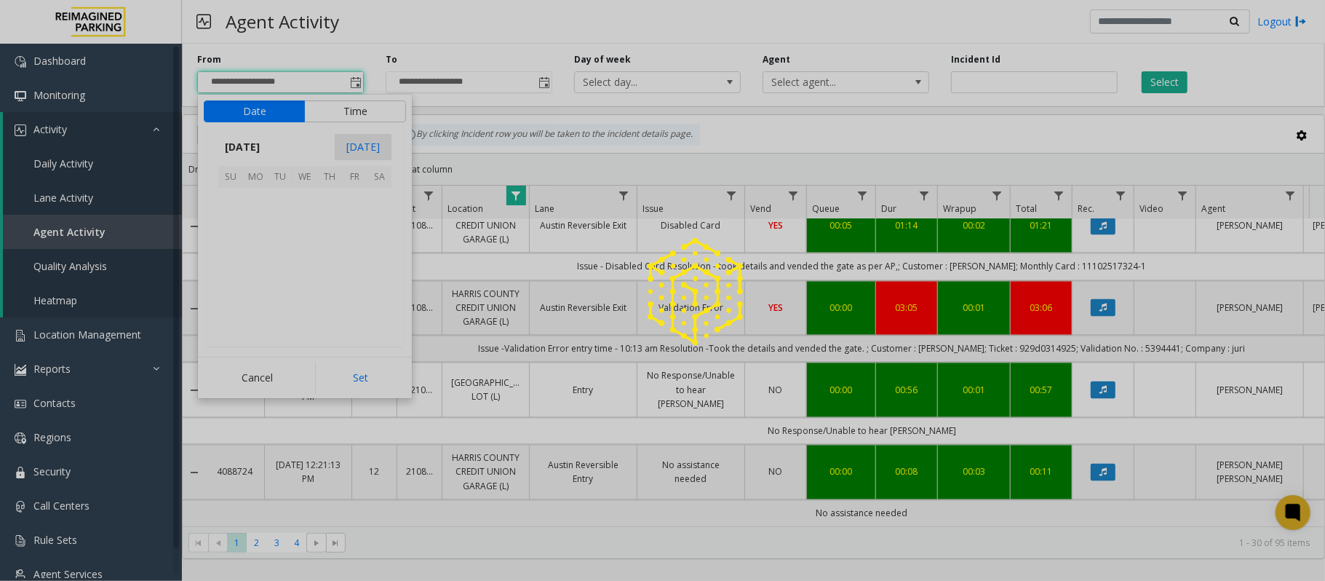
scroll to position [261277, 0]
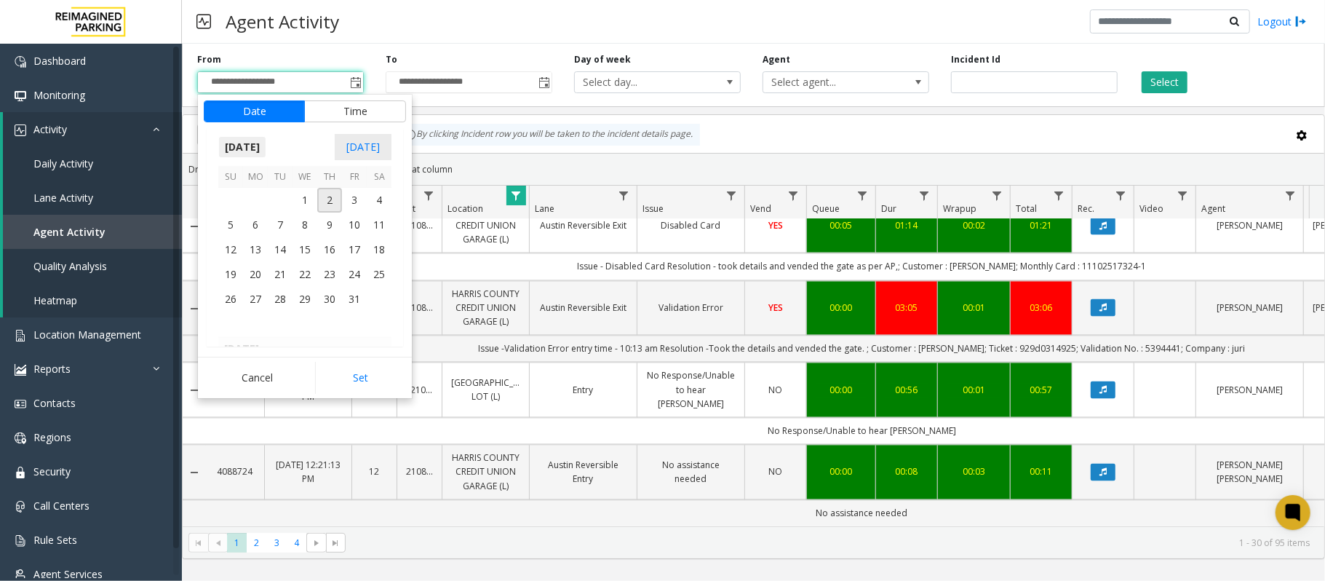
click at [258, 148] on span "[DATE]" at bounding box center [242, 147] width 48 height 22
click at [240, 254] on span "Sep" at bounding box center [235, 248] width 35 height 35
click at [376, 245] on span "20" at bounding box center [379, 249] width 25 height 25
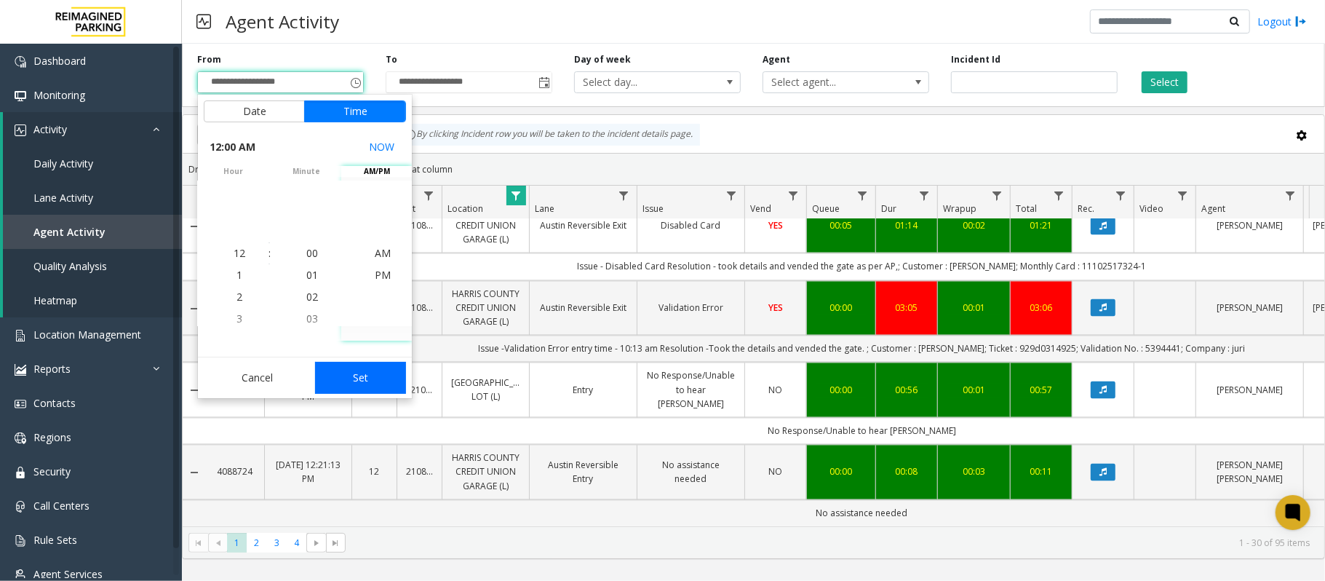
click at [362, 376] on button "Set" at bounding box center [361, 378] width 92 height 32
type input "**********"
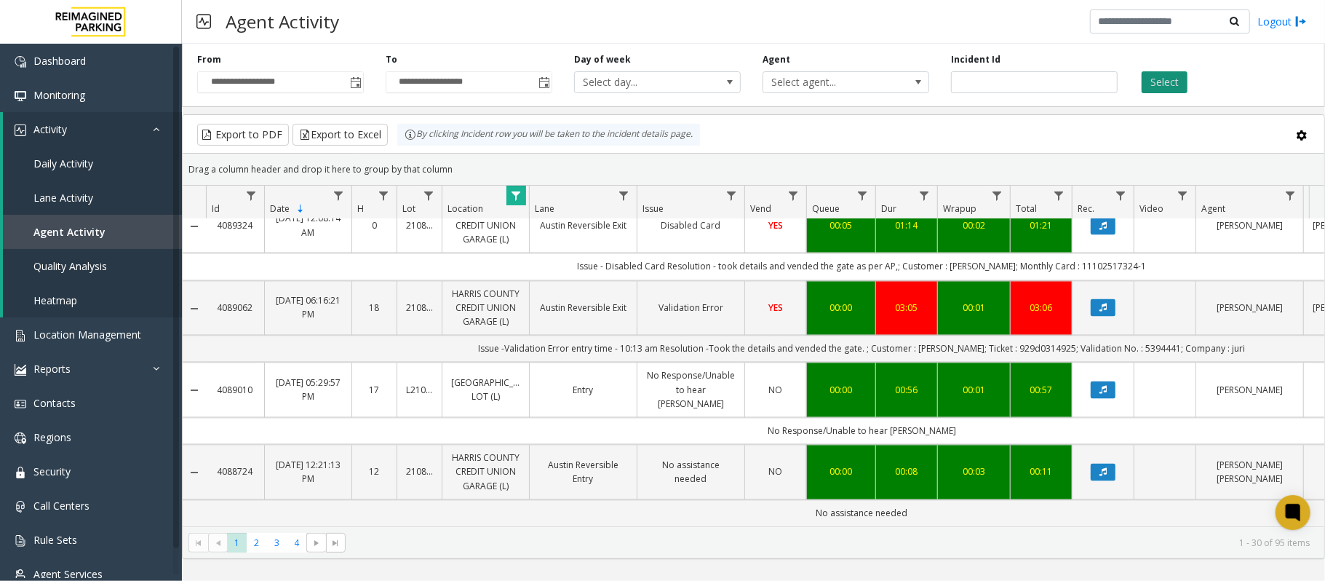
click at [1156, 84] on button "Select" at bounding box center [1164, 82] width 46 height 22
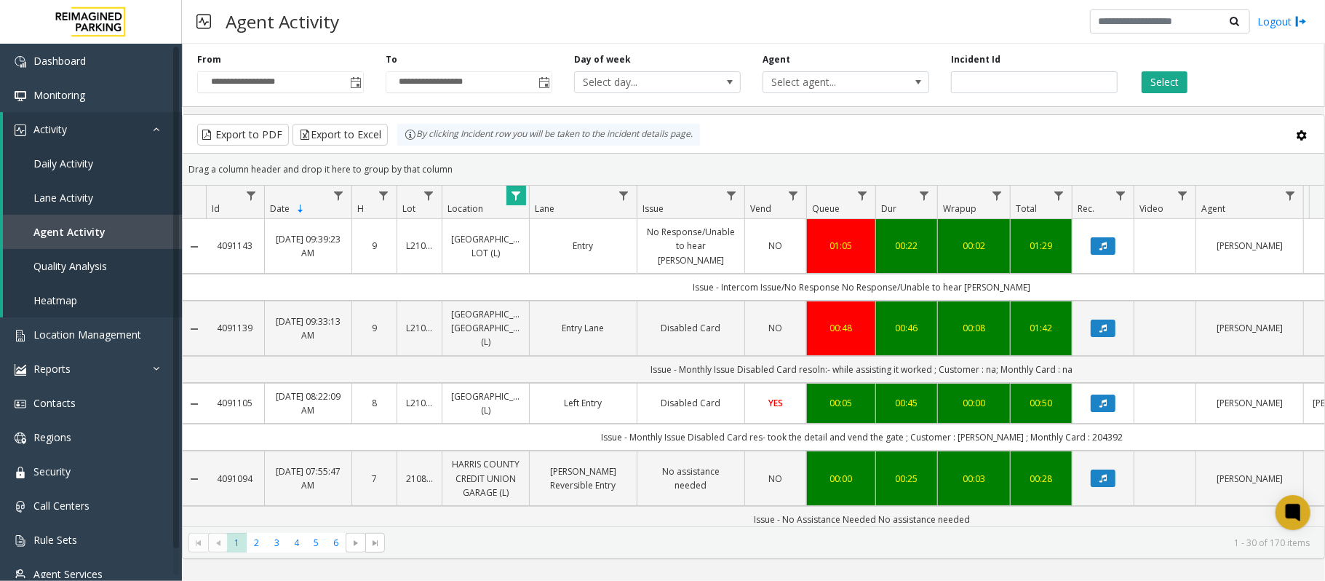
click at [1089, 239] on link "Data table" at bounding box center [1103, 245] width 44 height 17
click at [358, 84] on span "Toggle popup" at bounding box center [356, 83] width 12 height 12
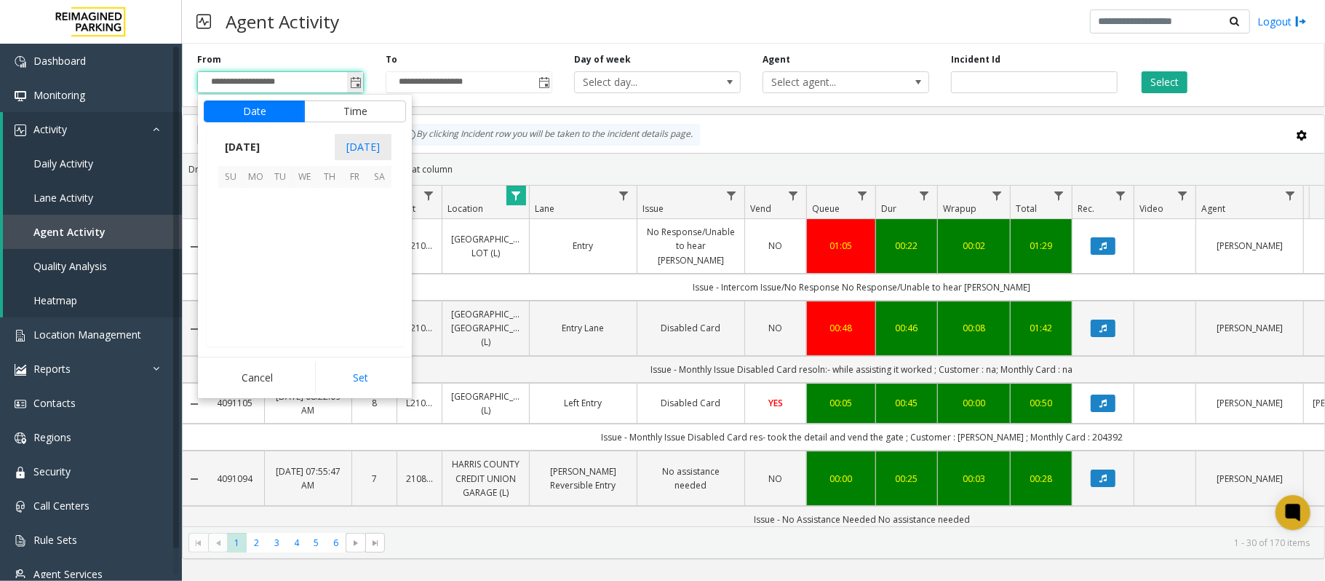
scroll to position [261277, 0]
click at [246, 146] on span "[DATE]" at bounding box center [242, 147] width 48 height 22
click at [234, 248] on span "Sep" at bounding box center [235, 248] width 35 height 35
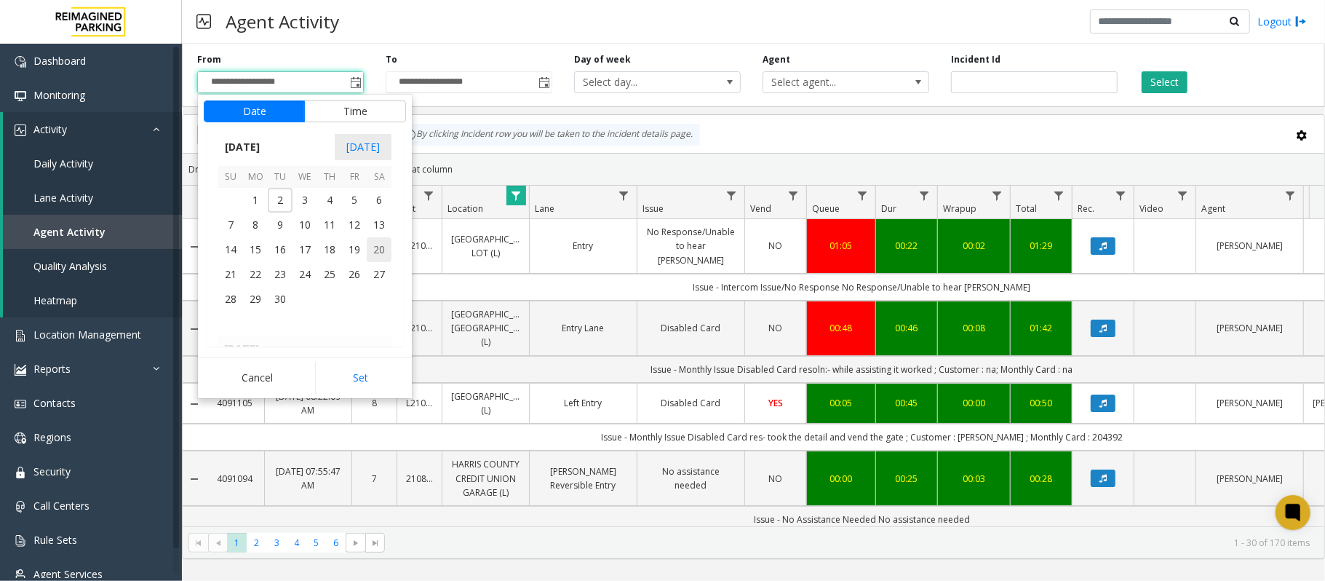
click at [374, 248] on span "20" at bounding box center [379, 249] width 25 height 25
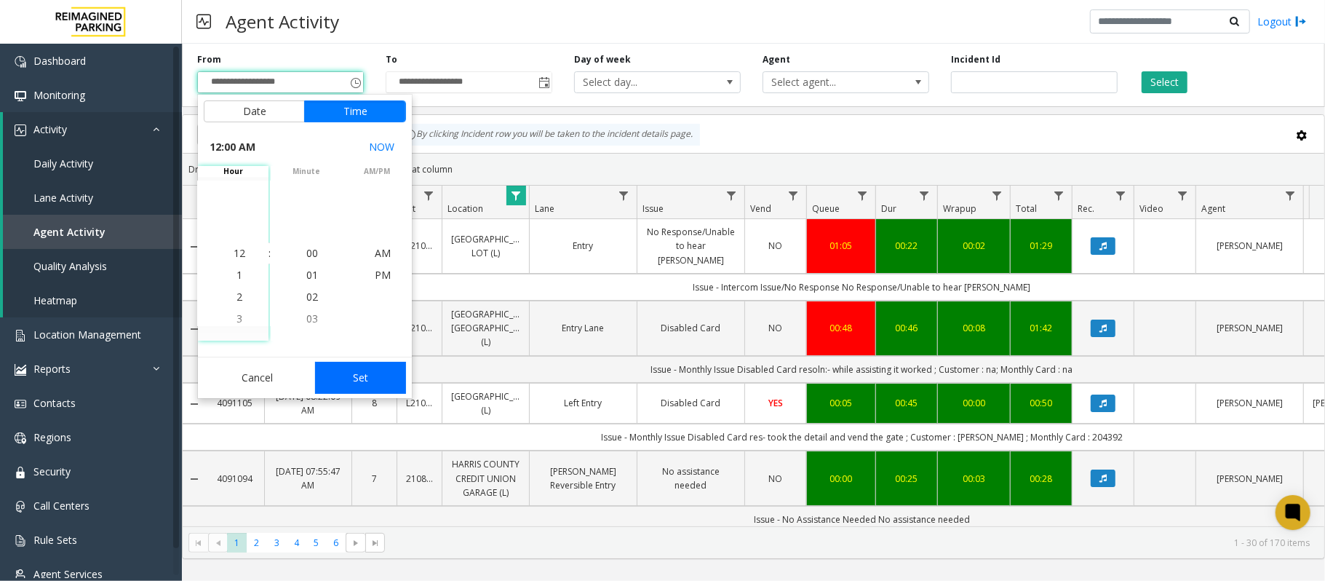
click at [359, 374] on button "Set" at bounding box center [361, 378] width 92 height 32
type input "**********"
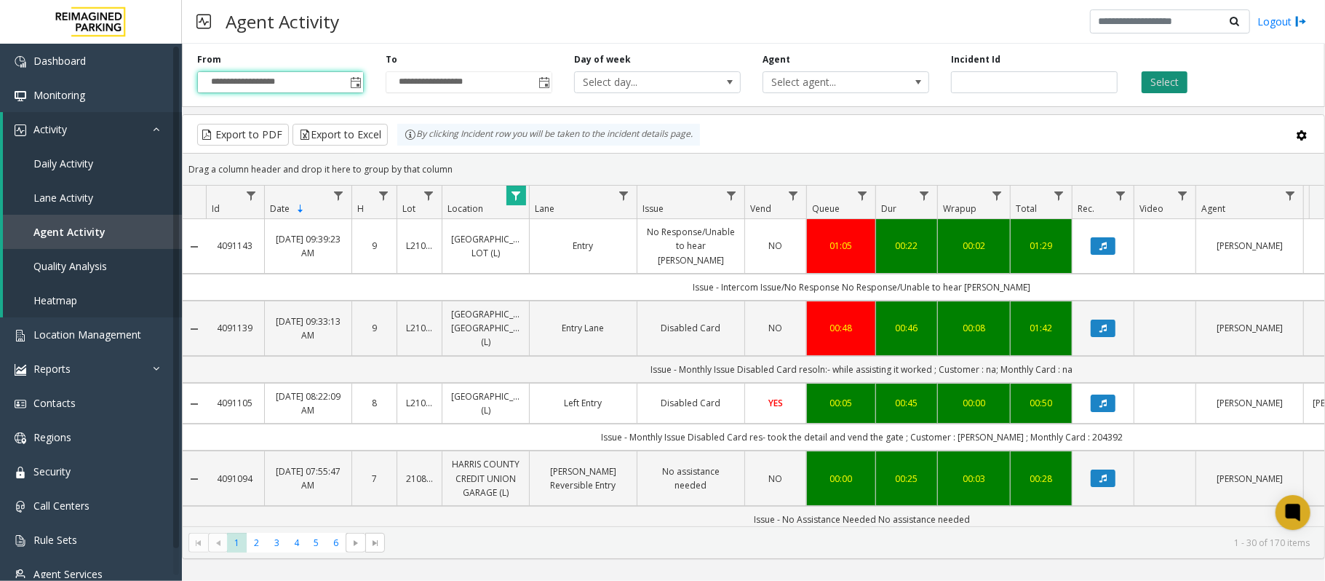
click at [1155, 81] on button "Select" at bounding box center [1164, 82] width 46 height 22
click at [1107, 248] on icon "Data table" at bounding box center [1102, 246] width 7 height 9
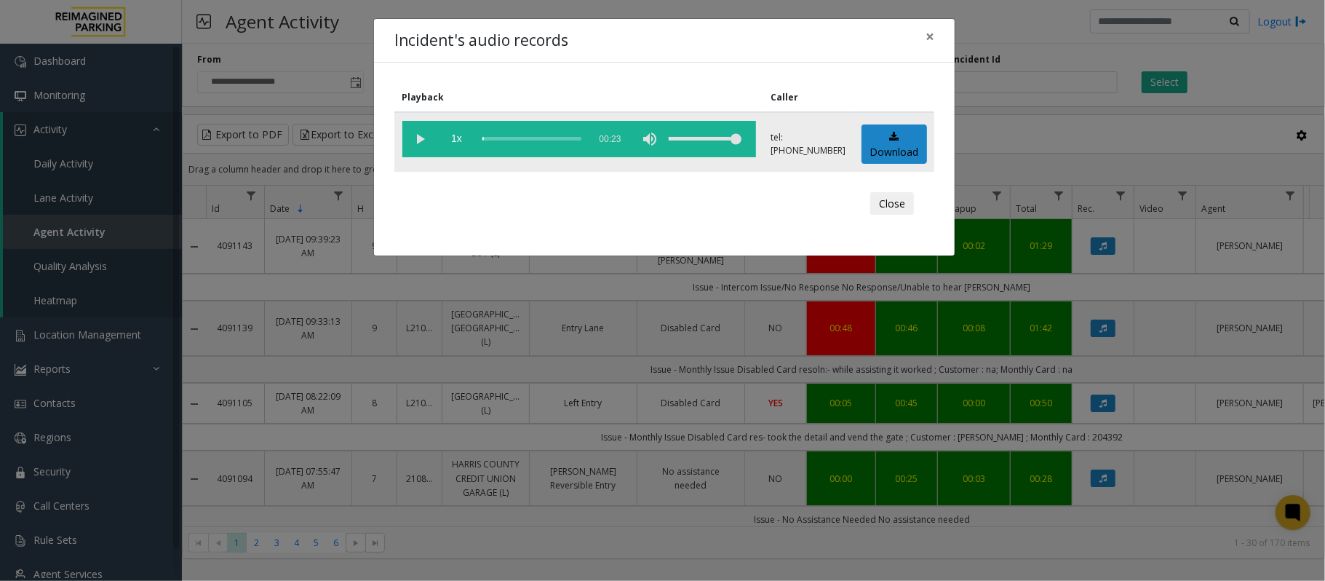
click at [420, 135] on vg-play-pause at bounding box center [420, 139] width 36 height 36
click at [535, 140] on div "scrub bar" at bounding box center [531, 139] width 99 height 36
click at [557, 140] on div "scrub bar" at bounding box center [531, 139] width 99 height 36
click at [592, 140] on vg-controls "1x 00:23" at bounding box center [579, 139] width 354 height 36
click at [934, 29] on button "×" at bounding box center [929, 37] width 29 height 36
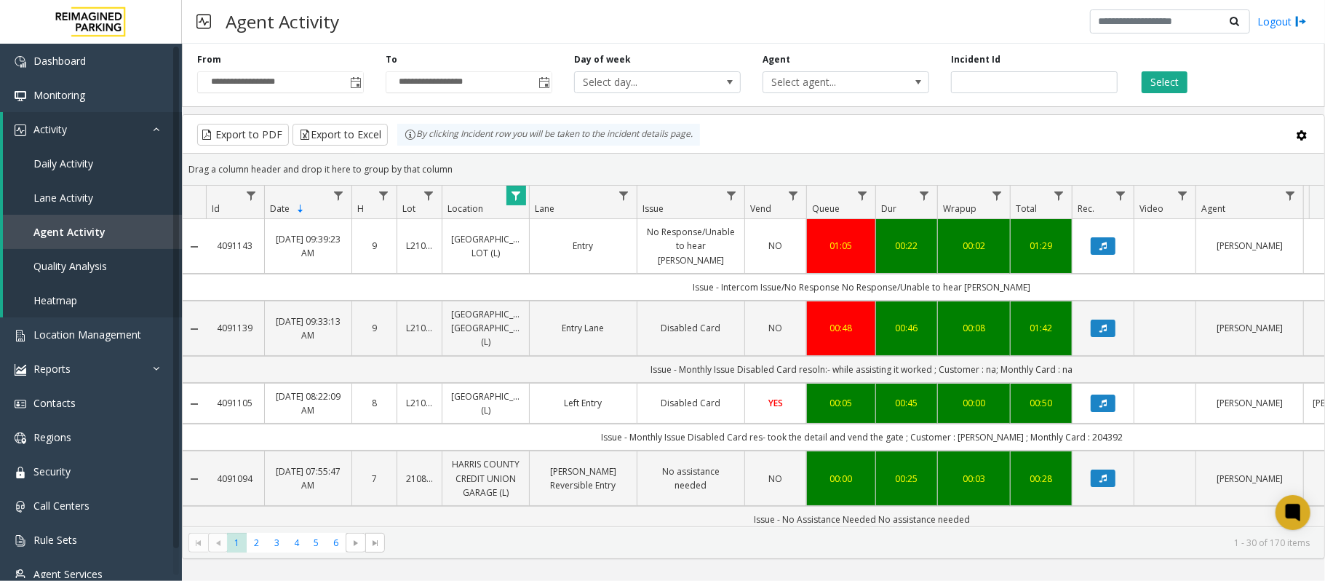
drag, startPoint x: 934, startPoint y: 29, endPoint x: 0, endPoint y: -118, distance: 945.6
click at [1101, 255] on button "Data table" at bounding box center [1103, 245] width 25 height 17
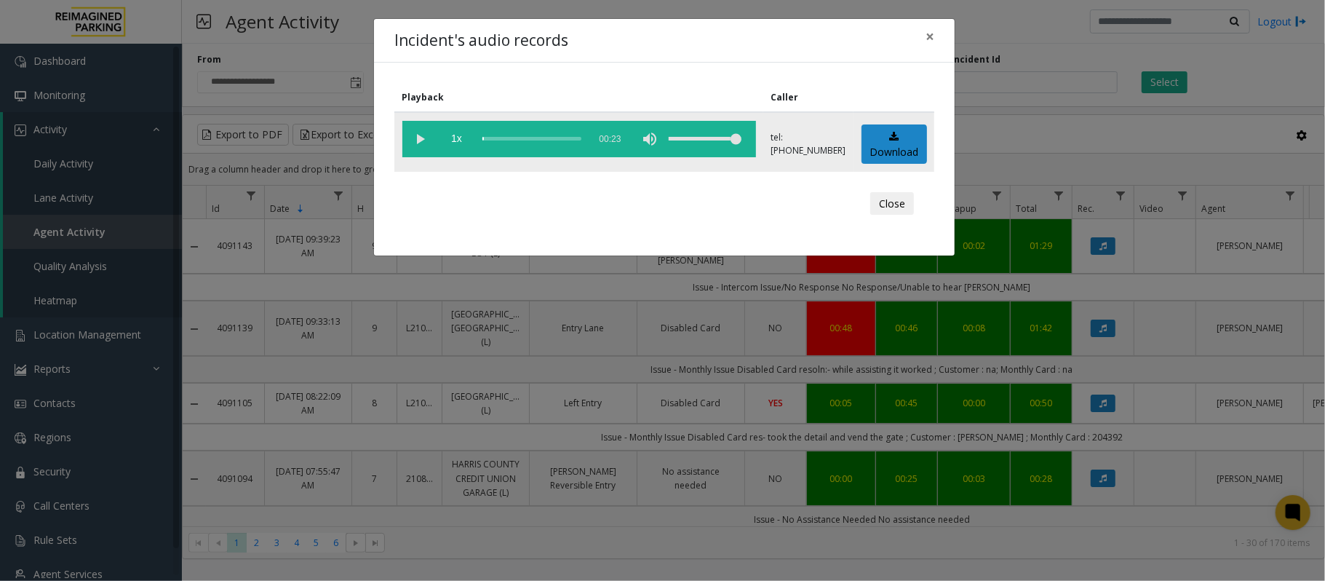
click at [420, 141] on vg-play-pause at bounding box center [420, 139] width 36 height 36
click at [542, 137] on div "scrub bar" at bounding box center [531, 139] width 99 height 36
click at [535, 135] on div "scrub bar" at bounding box center [531, 139] width 99 height 36
click at [935, 41] on button "×" at bounding box center [929, 37] width 29 height 36
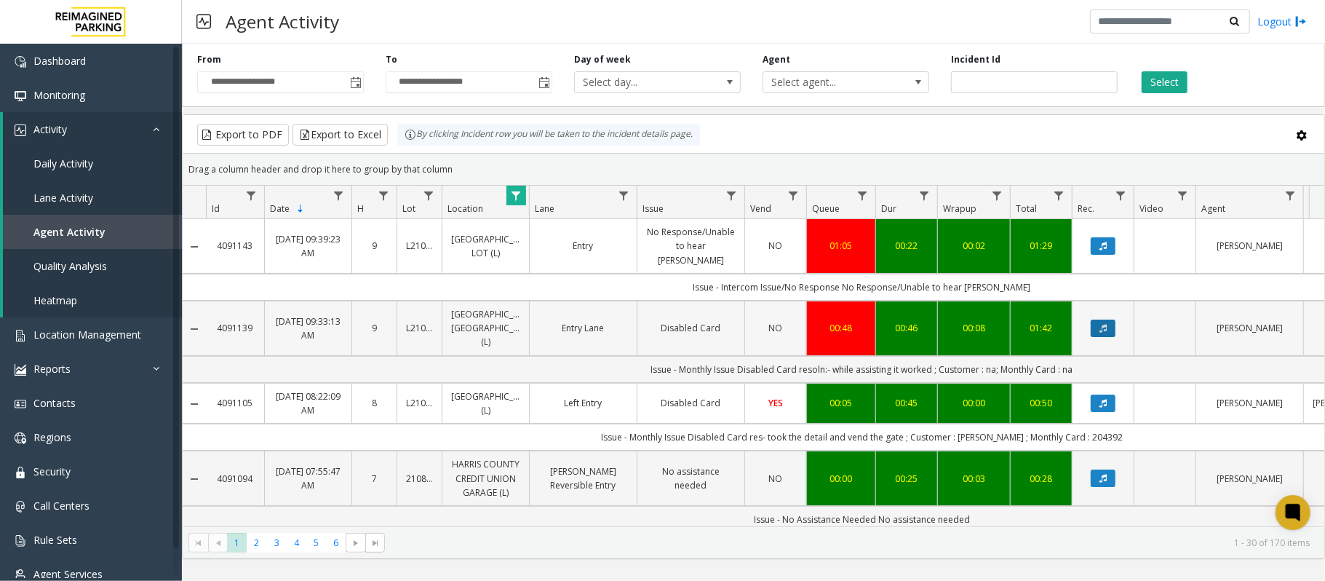
click at [1101, 329] on icon "Data table" at bounding box center [1102, 328] width 7 height 9
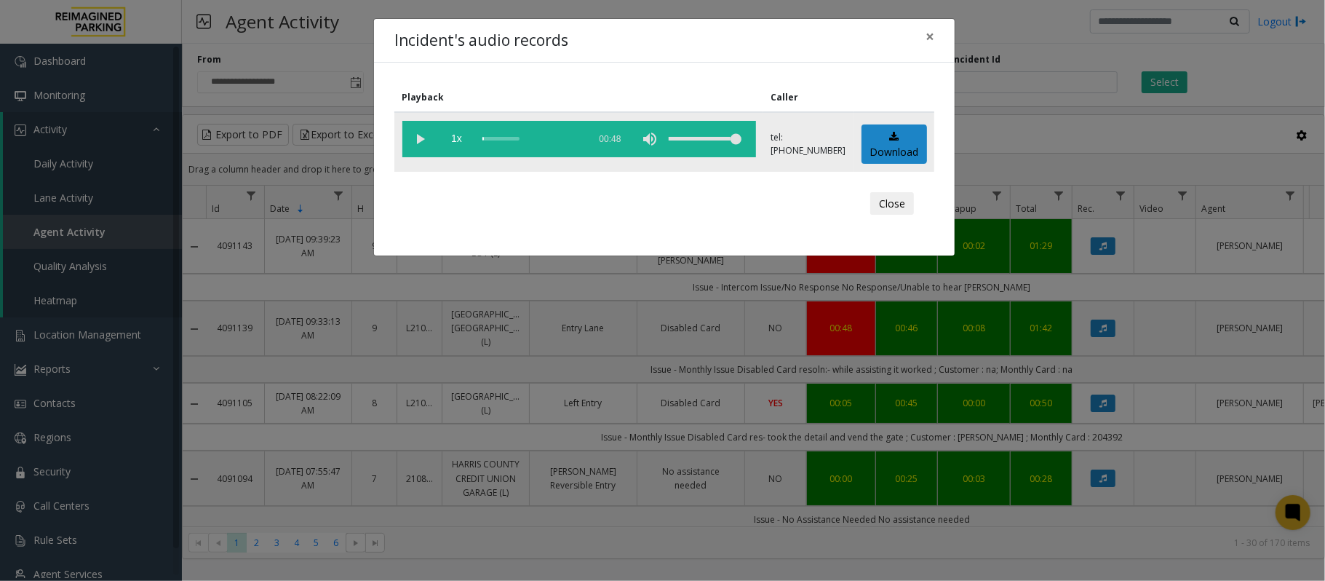
click at [428, 127] on vg-play-pause at bounding box center [420, 139] width 36 height 36
click at [937, 39] on button "×" at bounding box center [929, 37] width 29 height 36
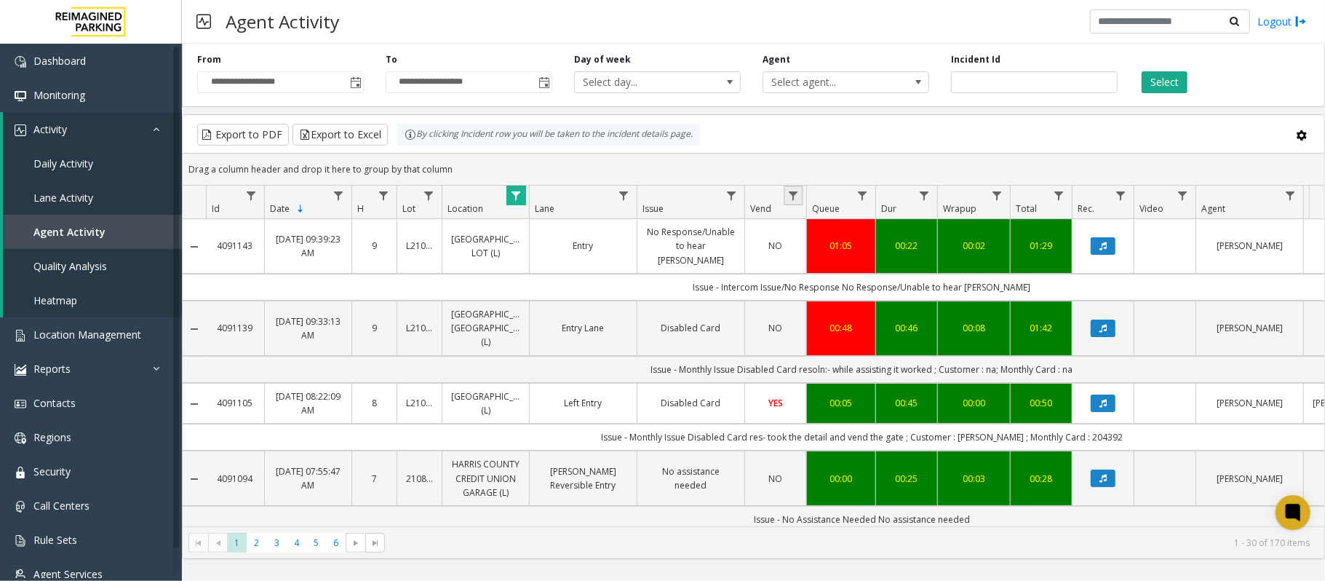
click at [784, 196] on link "Data table" at bounding box center [794, 196] width 20 height 20
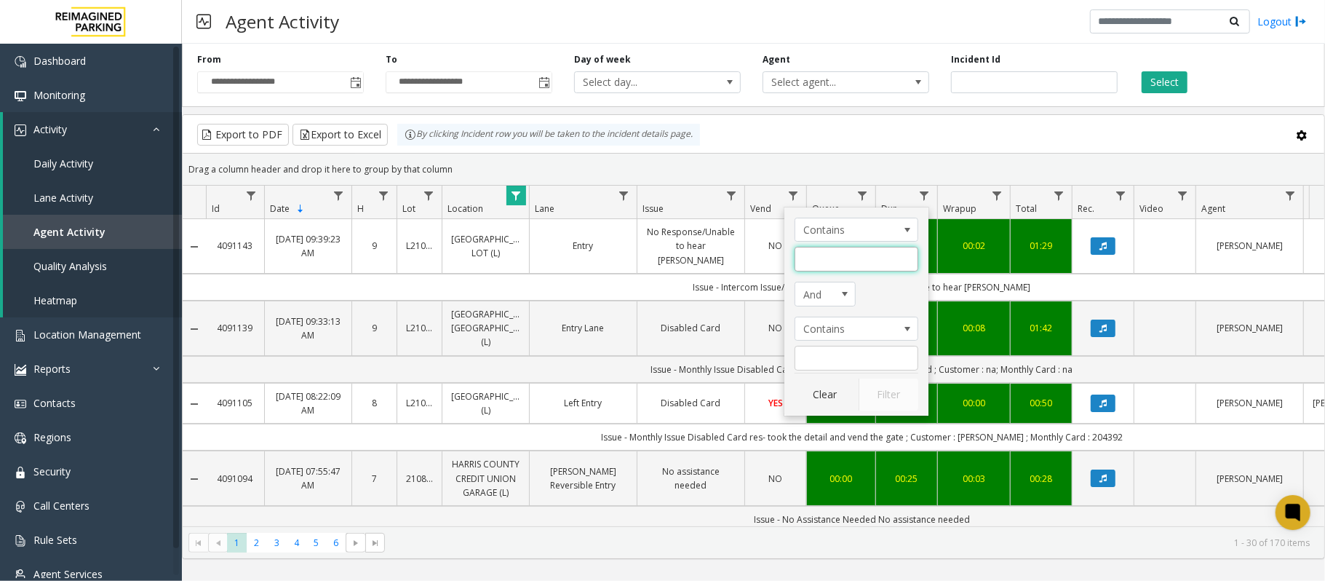
click at [836, 265] on input "Vend Filter" at bounding box center [856, 259] width 124 height 25
type input "**"
click at [895, 391] on button "Filter" at bounding box center [888, 394] width 60 height 32
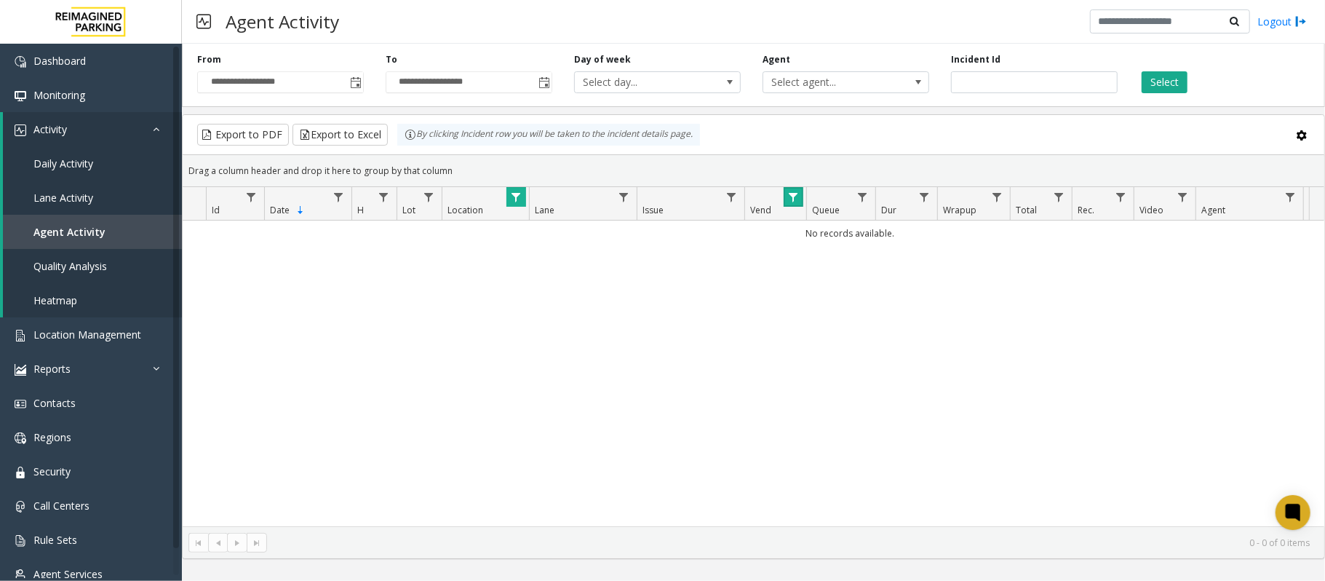
click at [793, 196] on span "Data table" at bounding box center [793, 197] width 12 height 12
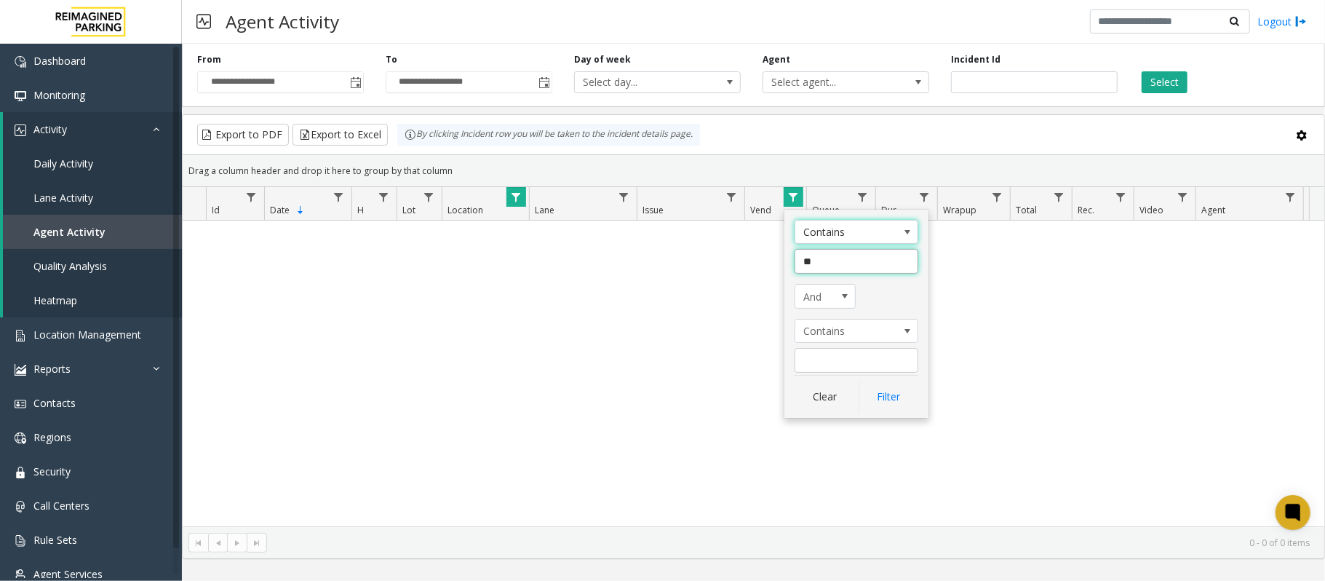
click at [830, 269] on input "**" at bounding box center [856, 261] width 124 height 25
type input "*"
click at [880, 402] on button "Filter" at bounding box center [888, 396] width 60 height 32
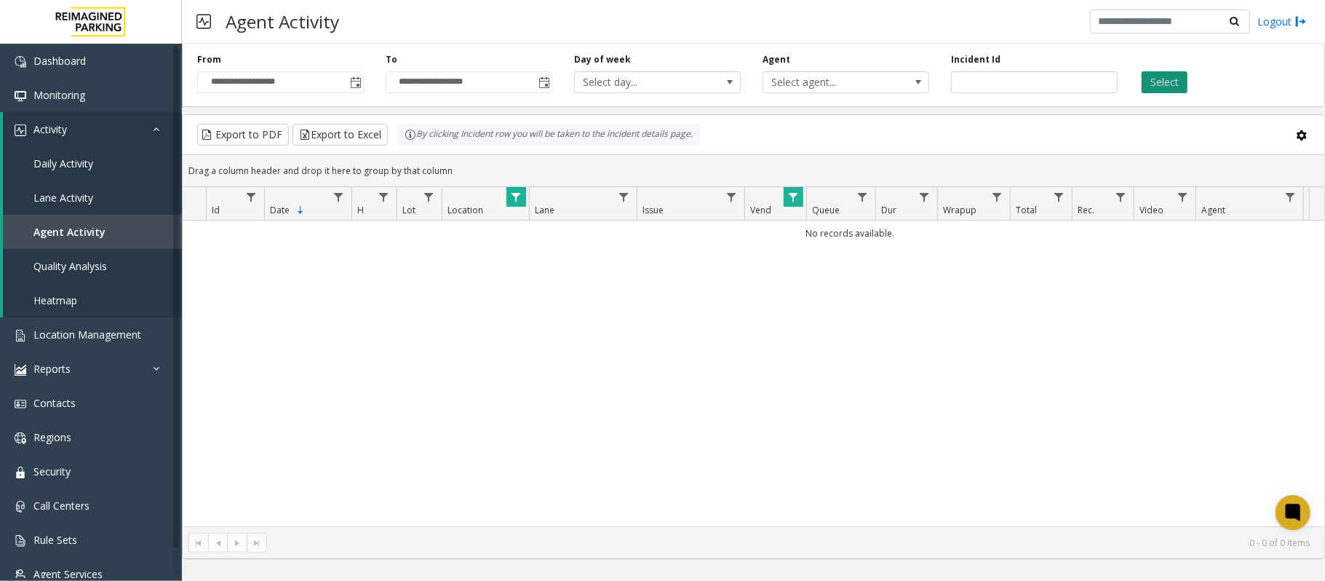
click at [1164, 73] on button "Select" at bounding box center [1164, 82] width 46 height 22
click at [797, 202] on span "Data table" at bounding box center [793, 197] width 12 height 12
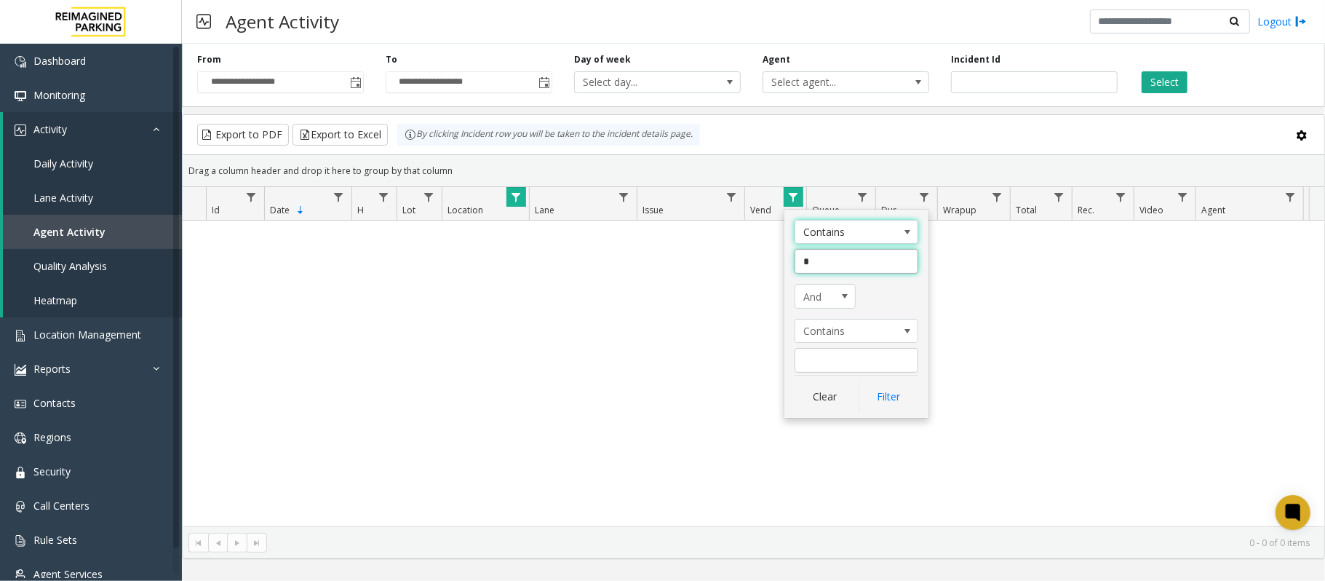
click at [822, 268] on input "*" at bounding box center [856, 261] width 124 height 25
click at [826, 404] on button "Clear" at bounding box center [824, 396] width 60 height 32
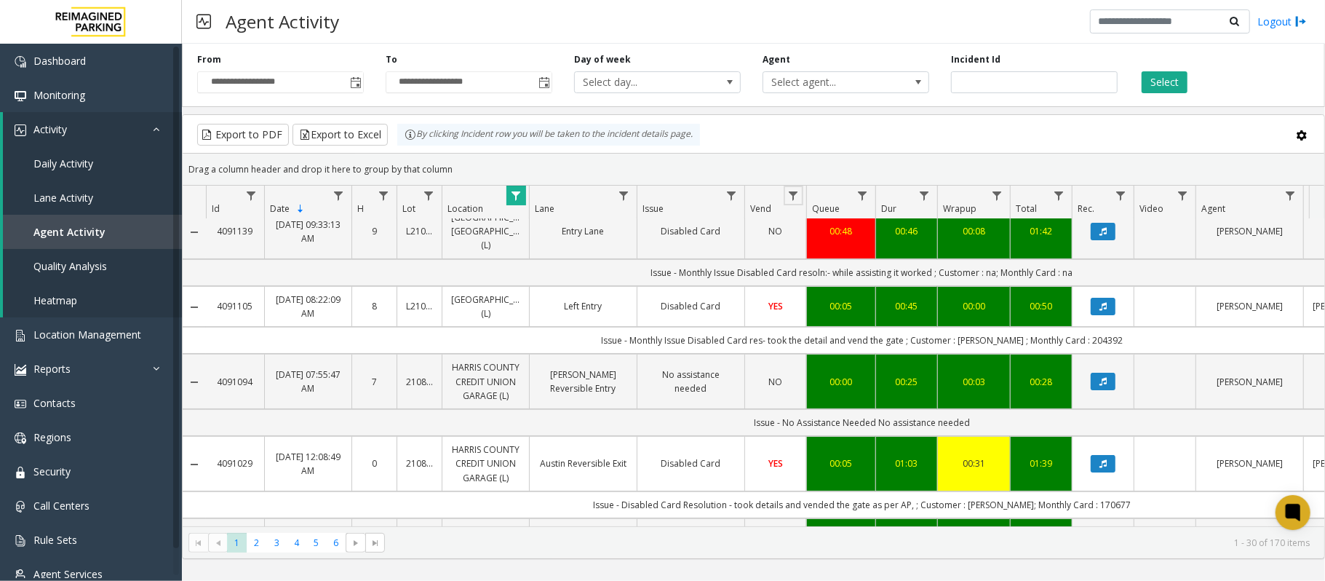
scroll to position [194, 0]
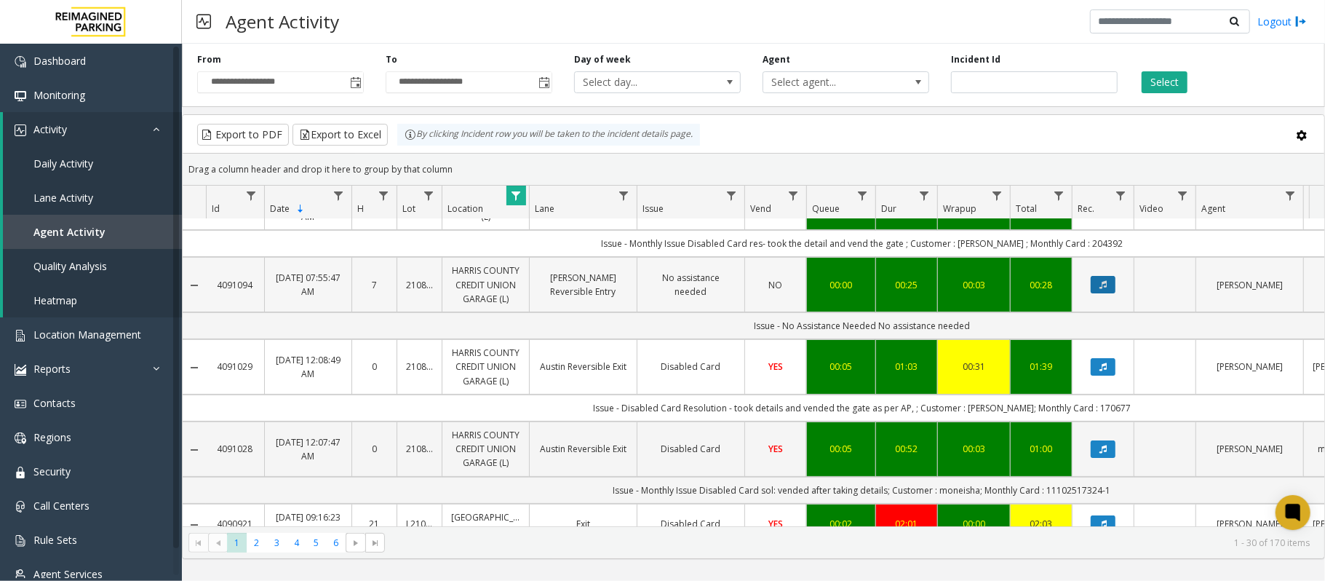
click at [1106, 293] on button "Data table" at bounding box center [1103, 284] width 25 height 17
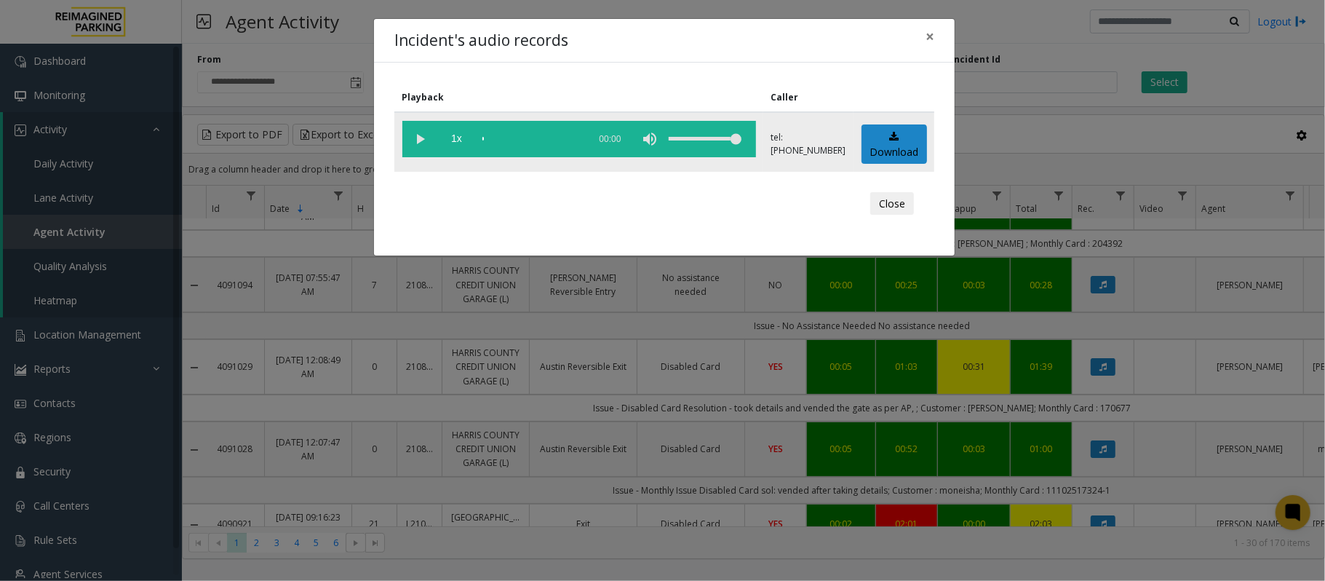
click at [418, 128] on vg-play-pause at bounding box center [420, 139] width 36 height 36
click at [515, 137] on div "scrub bar" at bounding box center [531, 139] width 99 height 36
click at [557, 135] on div "scrub bar" at bounding box center [531, 139] width 99 height 36
click at [569, 135] on div "scrub bar" at bounding box center [531, 139] width 99 height 36
click at [926, 36] on span "×" at bounding box center [929, 36] width 9 height 20
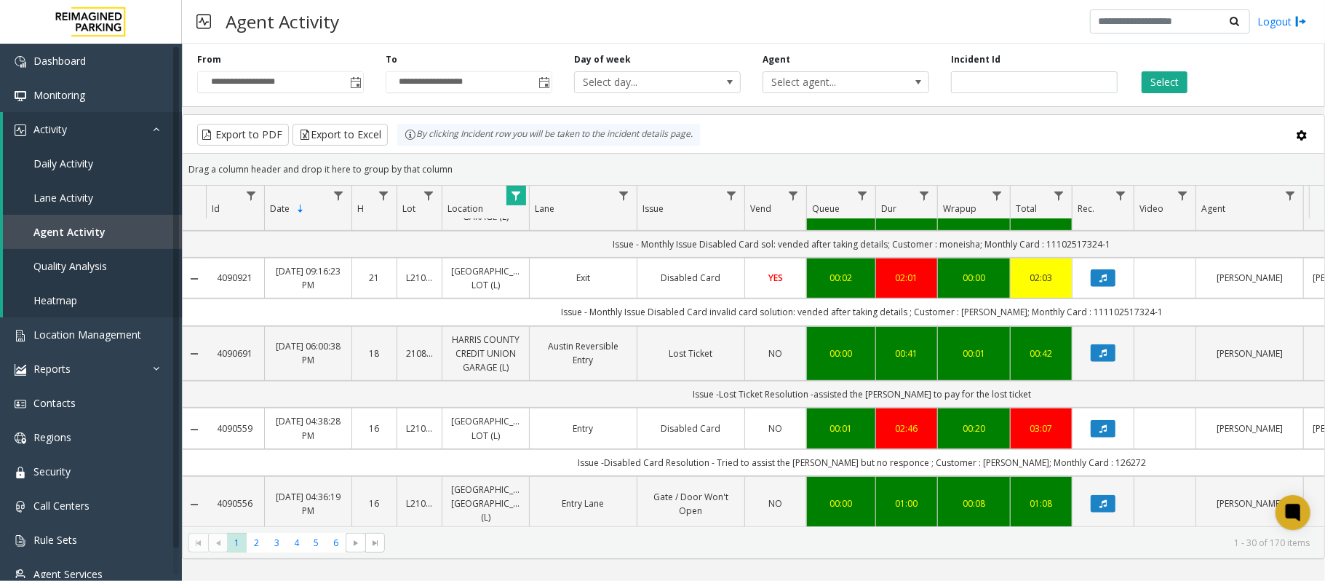
scroll to position [485, 0]
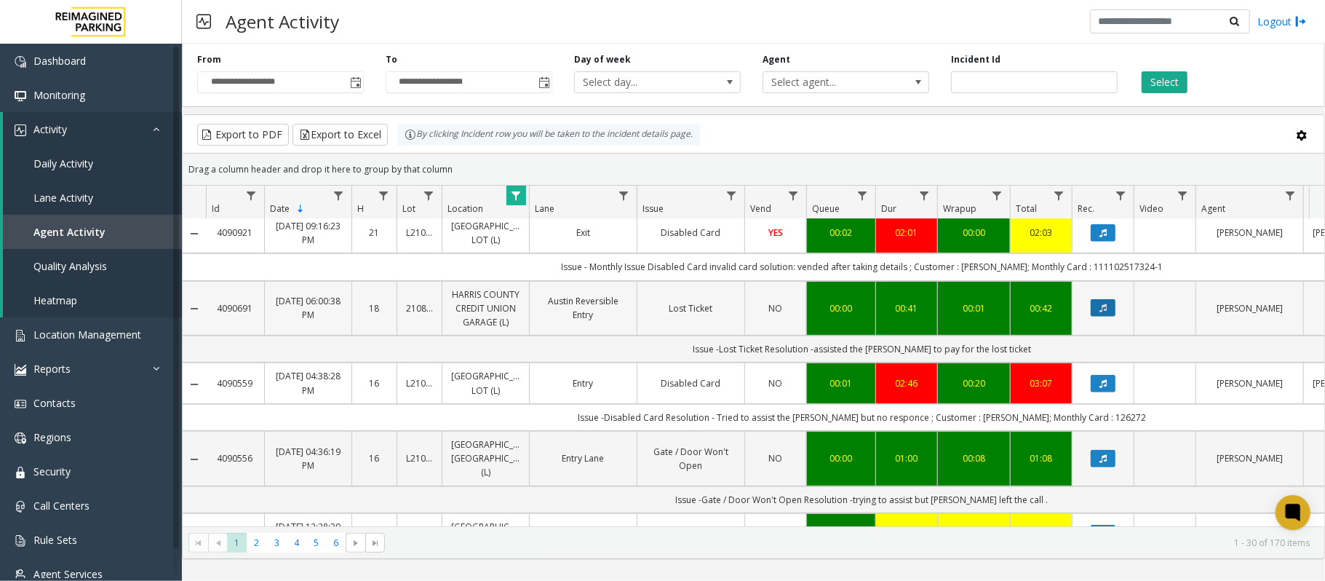
click at [1109, 316] on button "Data table" at bounding box center [1103, 307] width 25 height 17
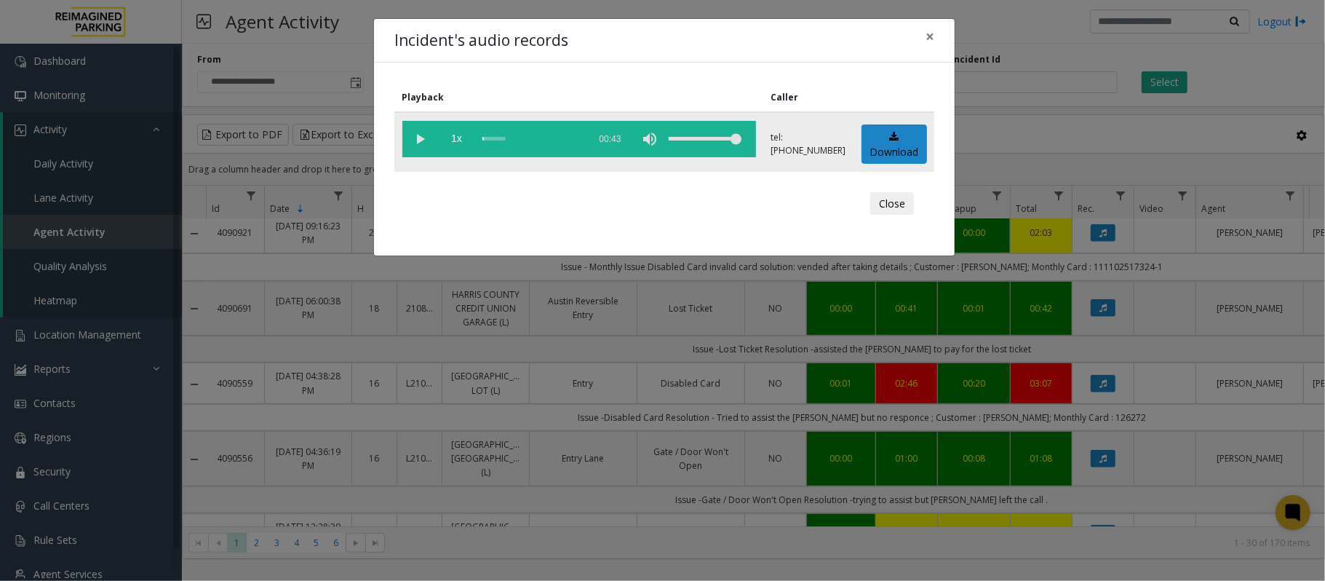
click at [426, 134] on vg-play-pause at bounding box center [420, 139] width 36 height 36
click at [928, 35] on span "×" at bounding box center [929, 36] width 9 height 20
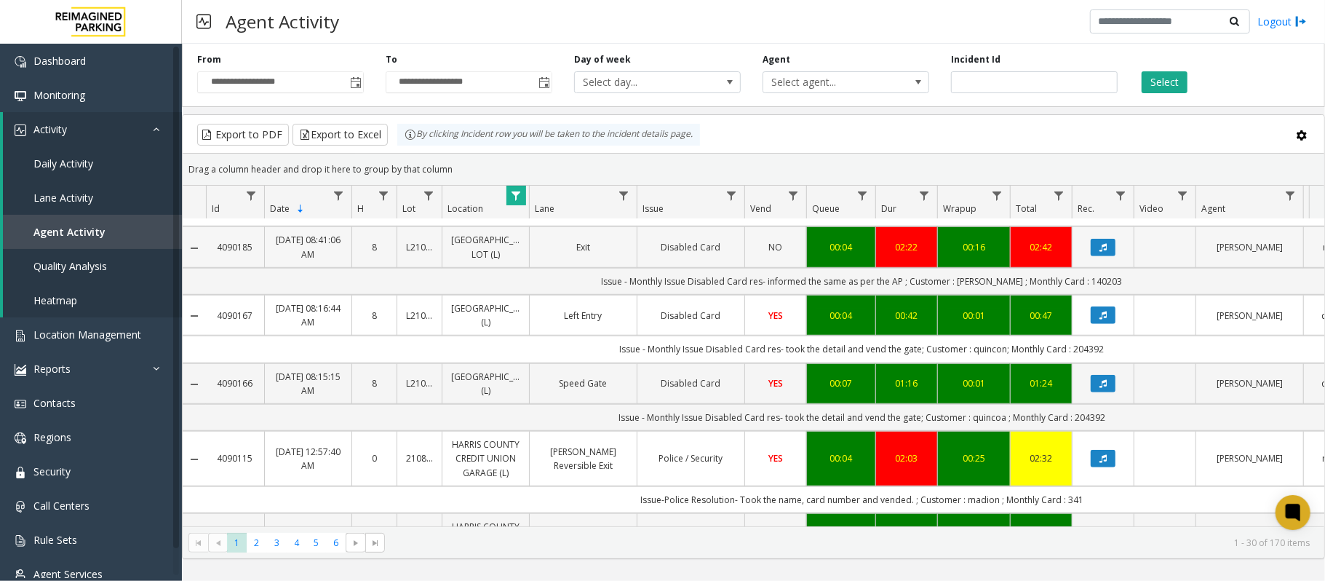
scroll to position [873, 0]
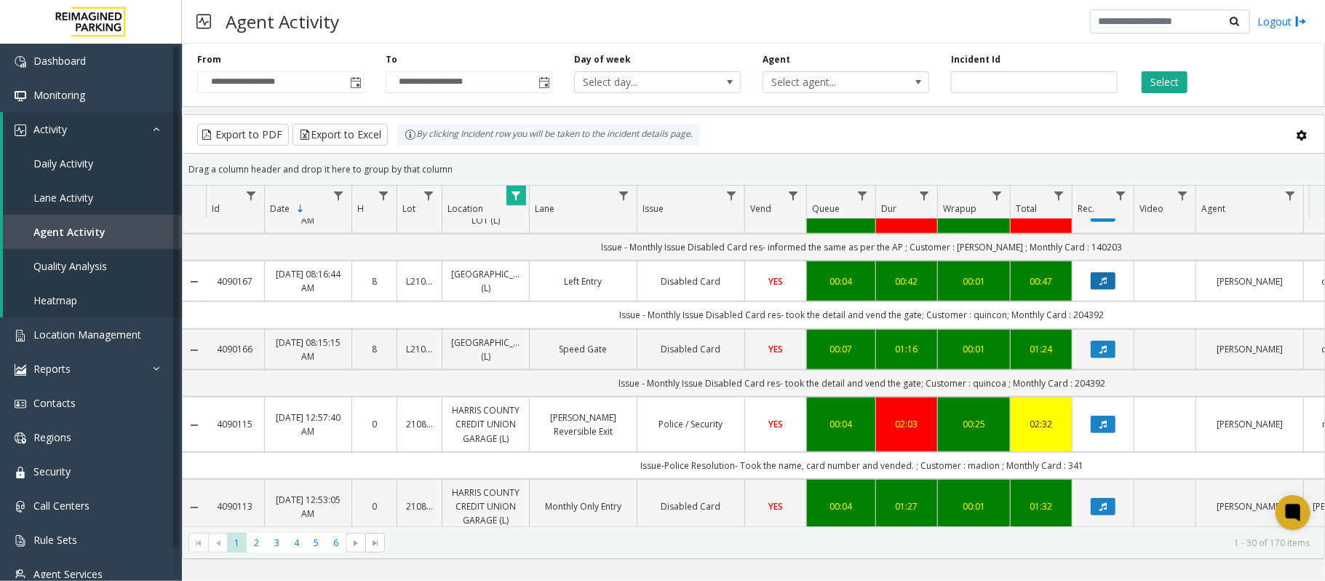
click at [1107, 285] on icon "Data table" at bounding box center [1102, 280] width 7 height 9
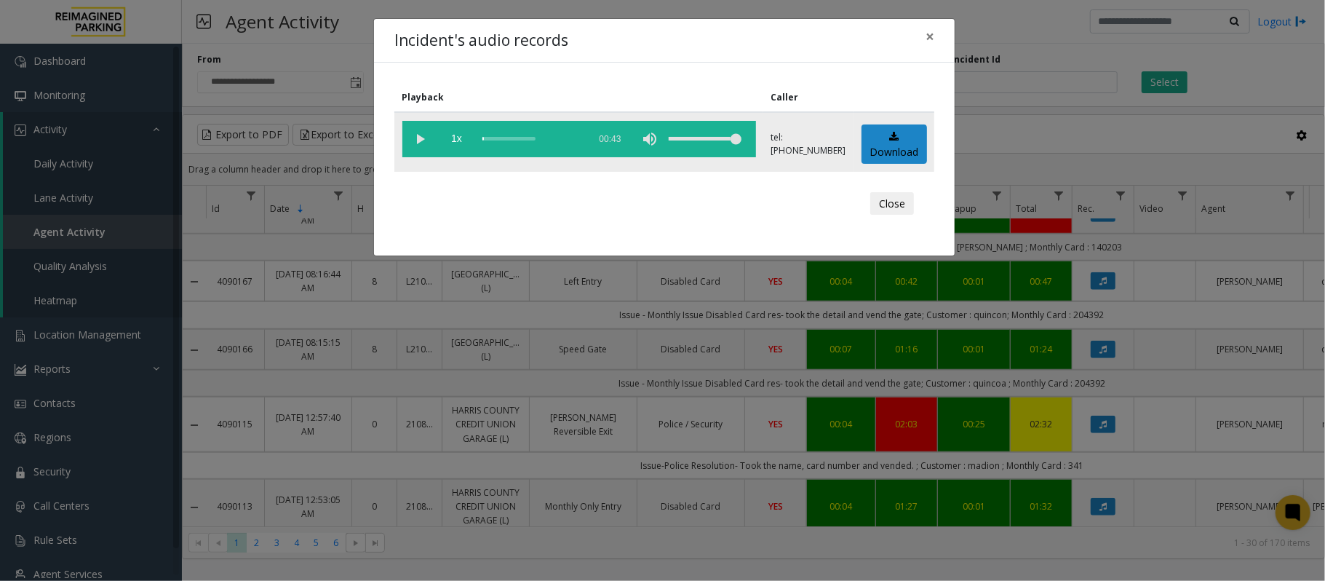
click at [409, 135] on vg-play-pause at bounding box center [420, 139] width 36 height 36
click at [935, 36] on button "×" at bounding box center [929, 37] width 29 height 36
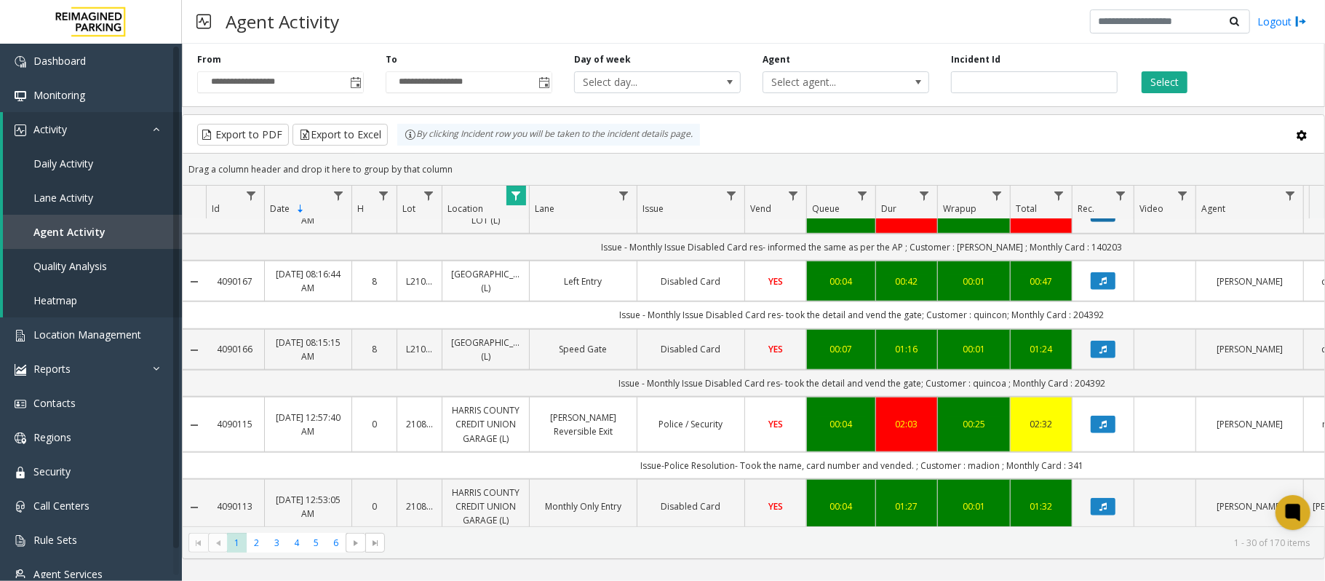
click at [1109, 222] on button "Data table" at bounding box center [1103, 212] width 25 height 17
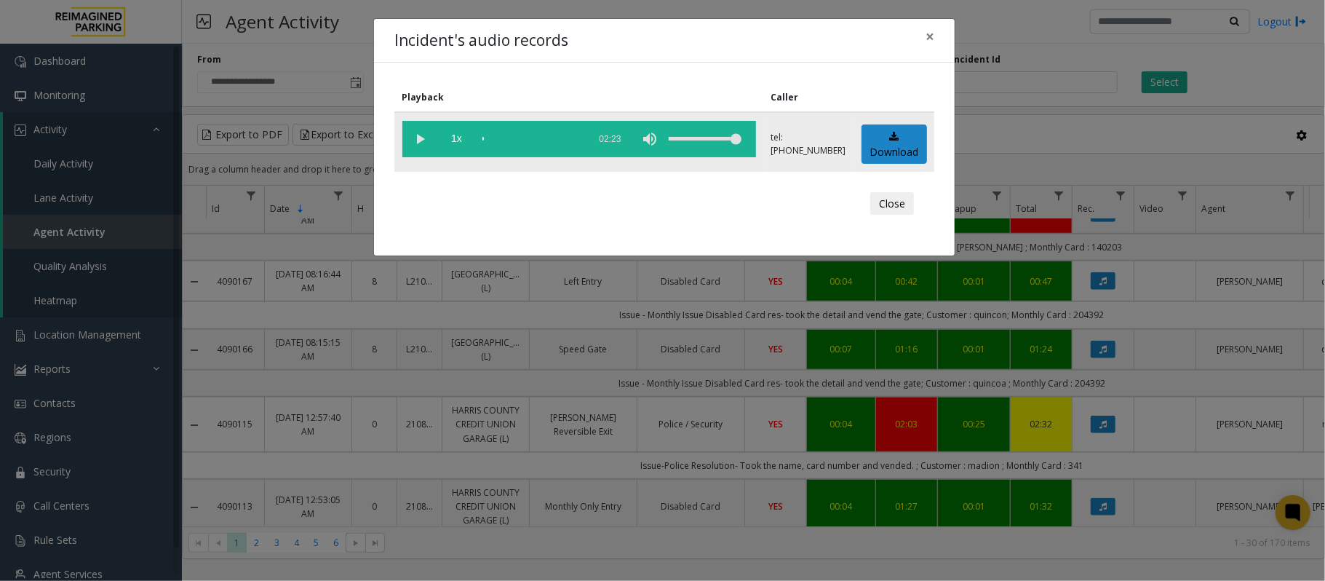
click at [418, 132] on vg-play-pause at bounding box center [420, 139] width 36 height 36
click at [519, 135] on div "scrub bar" at bounding box center [531, 139] width 99 height 36
click at [551, 131] on div "scrub bar" at bounding box center [531, 139] width 99 height 36
click at [931, 33] on span "×" at bounding box center [929, 36] width 9 height 20
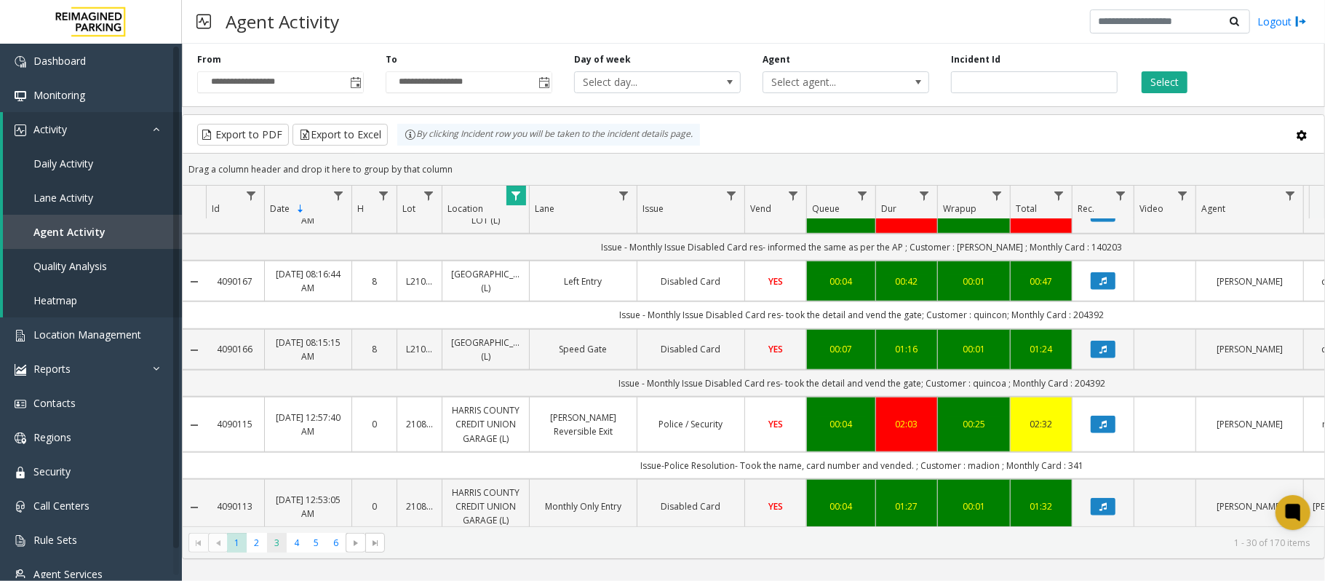
click at [275, 544] on span "3" at bounding box center [277, 543] width 20 height 20
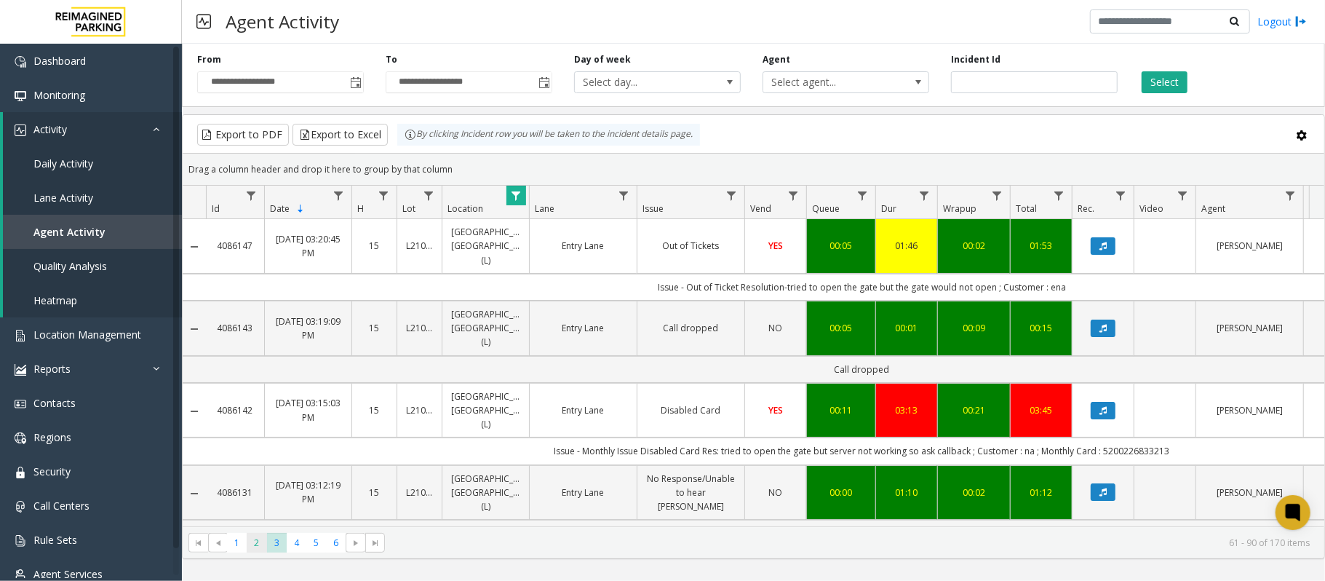
click at [251, 541] on span "2" at bounding box center [257, 543] width 20 height 20
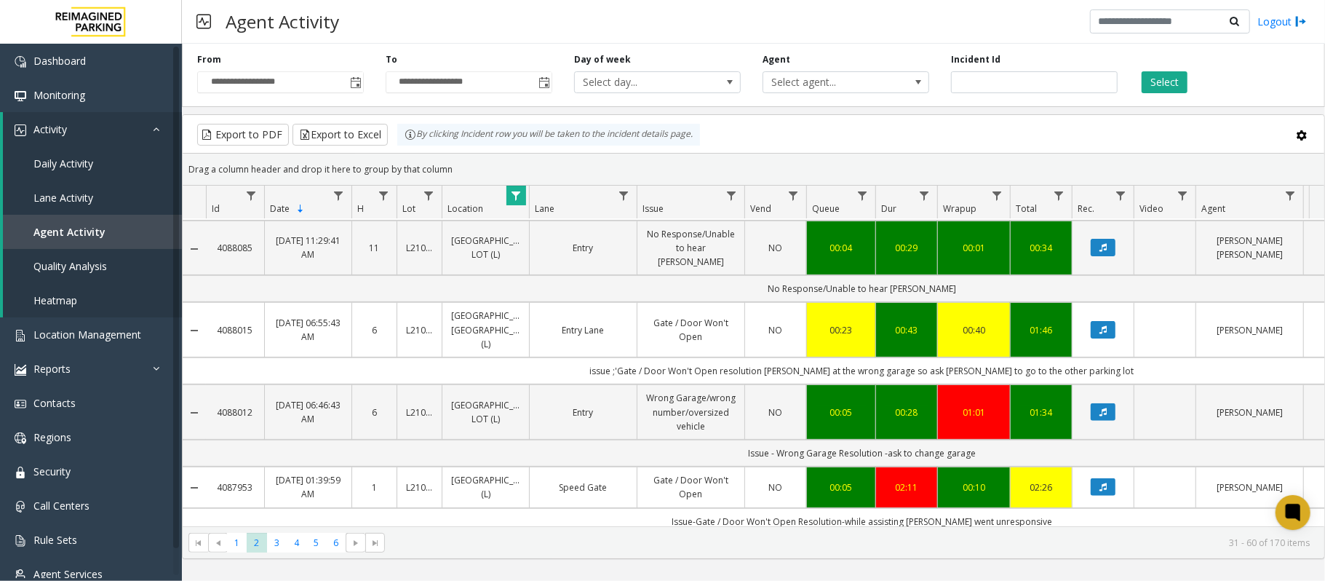
scroll to position [388, 0]
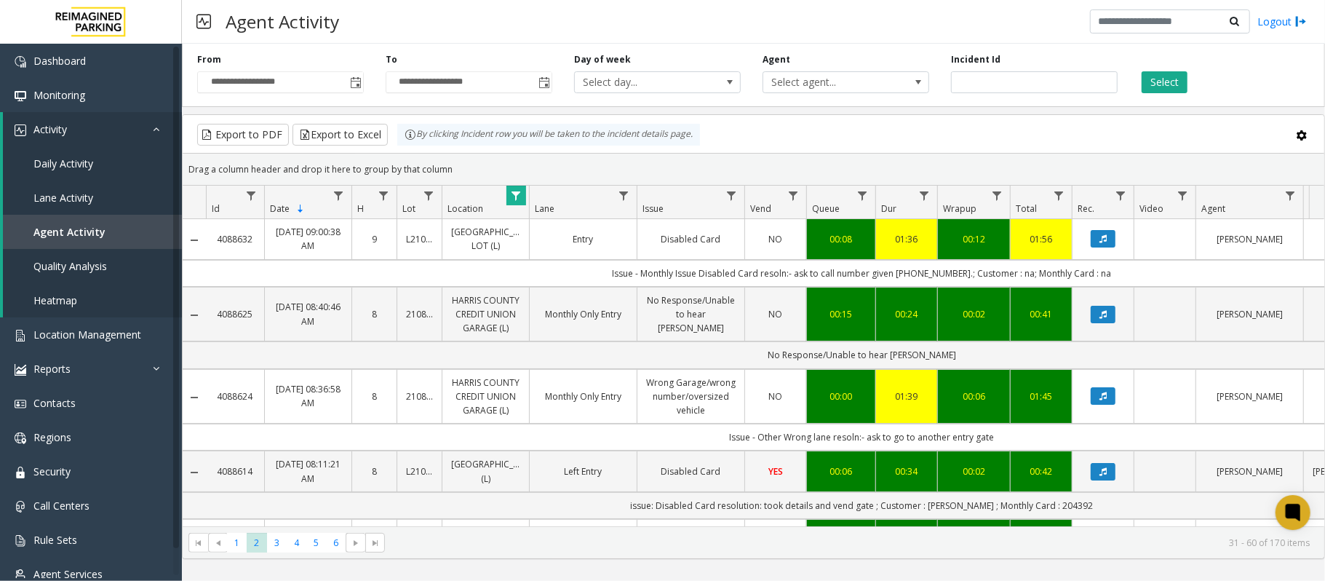
scroll to position [388, 0]
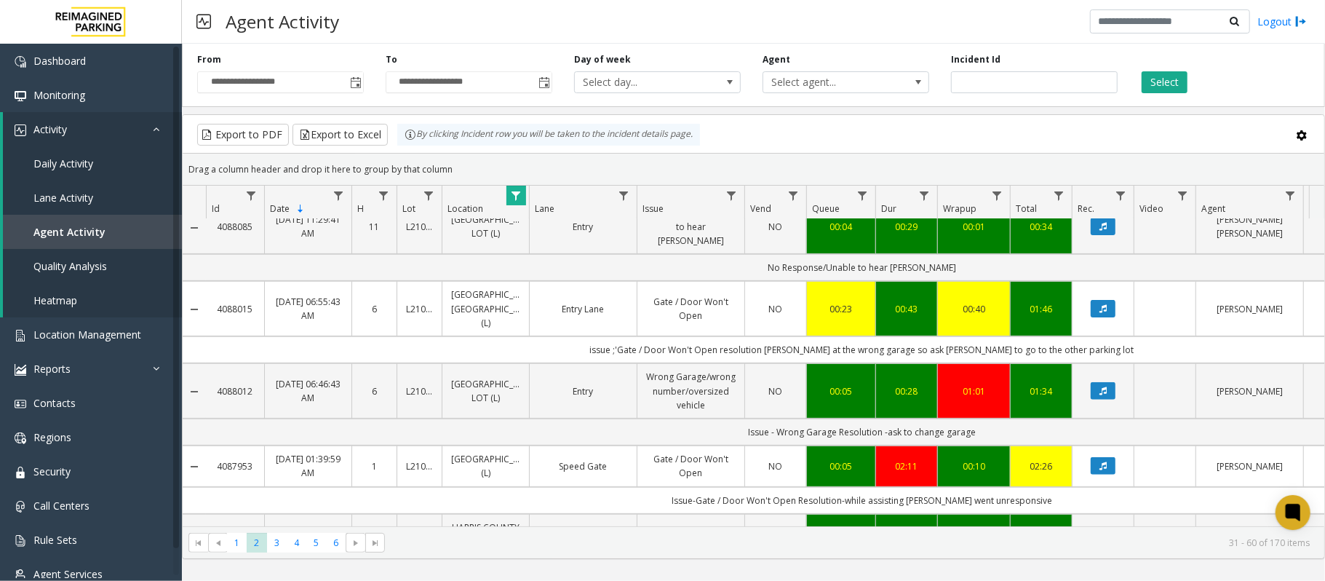
click at [1099, 336] on td "Data table" at bounding box center [1103, 308] width 62 height 55
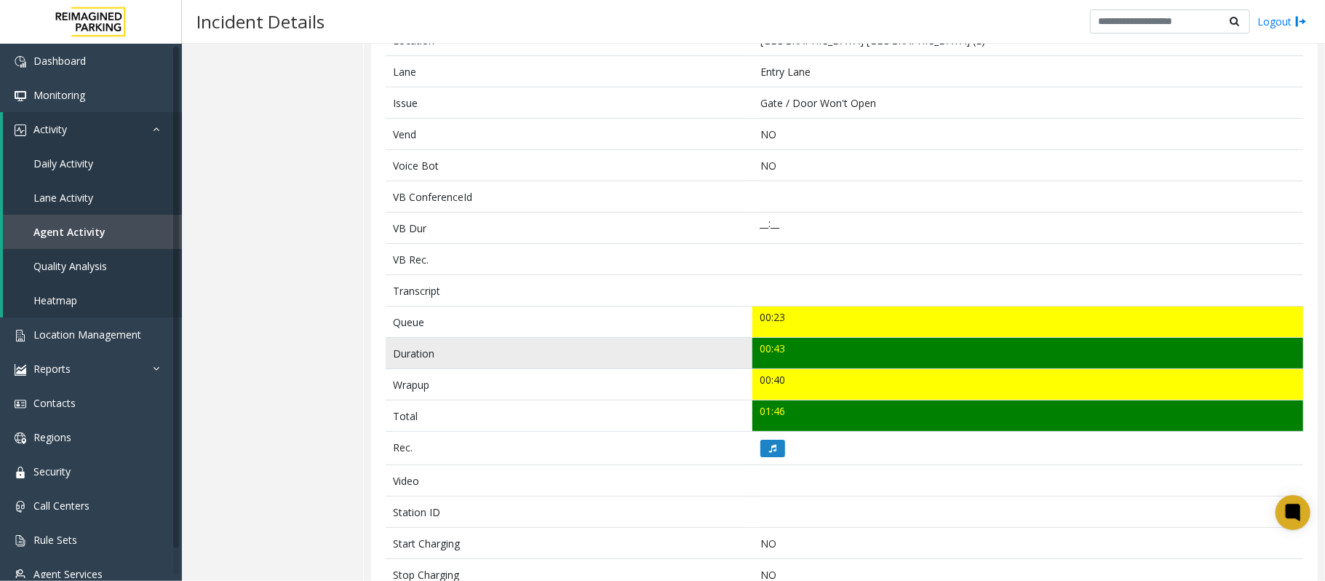
scroll to position [388, 0]
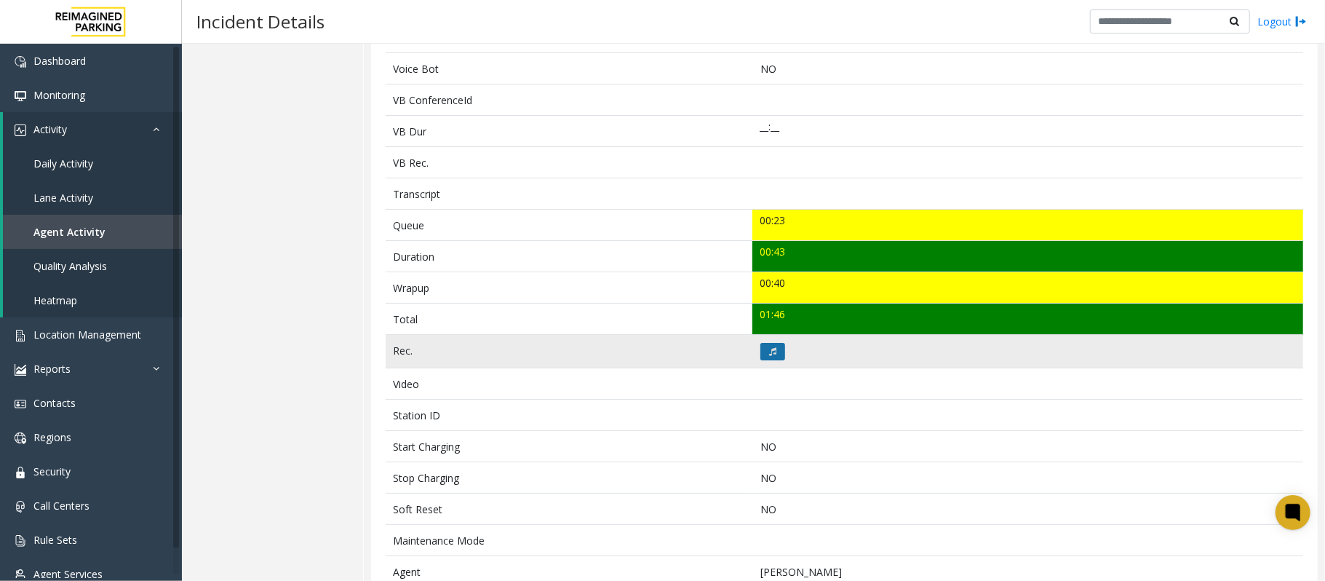
click at [769, 356] on icon at bounding box center [772, 351] width 7 height 9
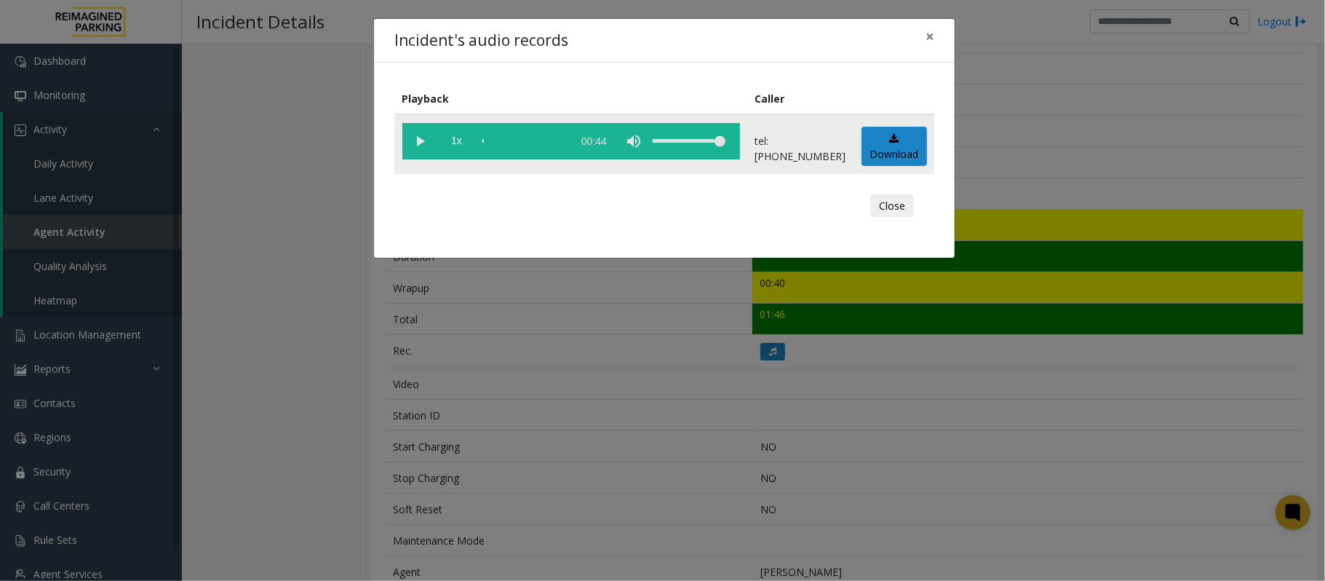
click at [425, 141] on vg-play-pause at bounding box center [420, 141] width 36 height 36
click at [487, 138] on div "scrub bar" at bounding box center [523, 141] width 83 height 36
click at [938, 47] on button "×" at bounding box center [929, 37] width 29 height 36
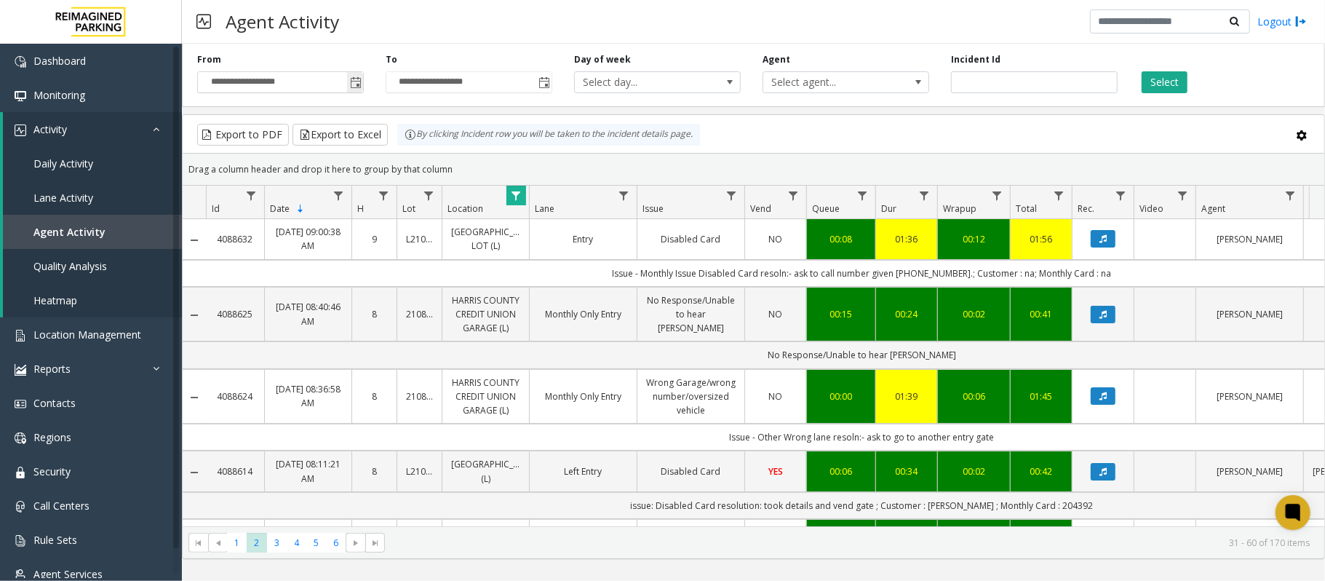
click at [361, 87] on span "Toggle popup" at bounding box center [356, 83] width 12 height 12
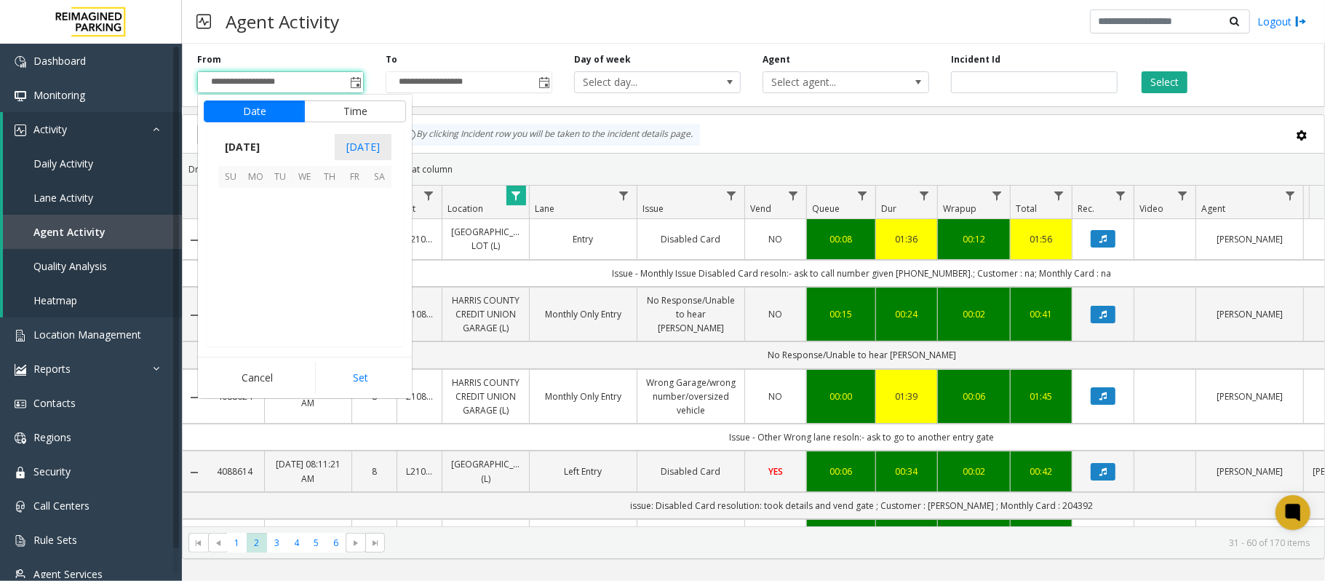
scroll to position [261277, 0]
click at [266, 143] on span "[DATE]" at bounding box center [242, 147] width 48 height 22
click at [242, 249] on span "Sep" at bounding box center [235, 248] width 35 height 35
click at [350, 276] on span "26" at bounding box center [354, 274] width 25 height 25
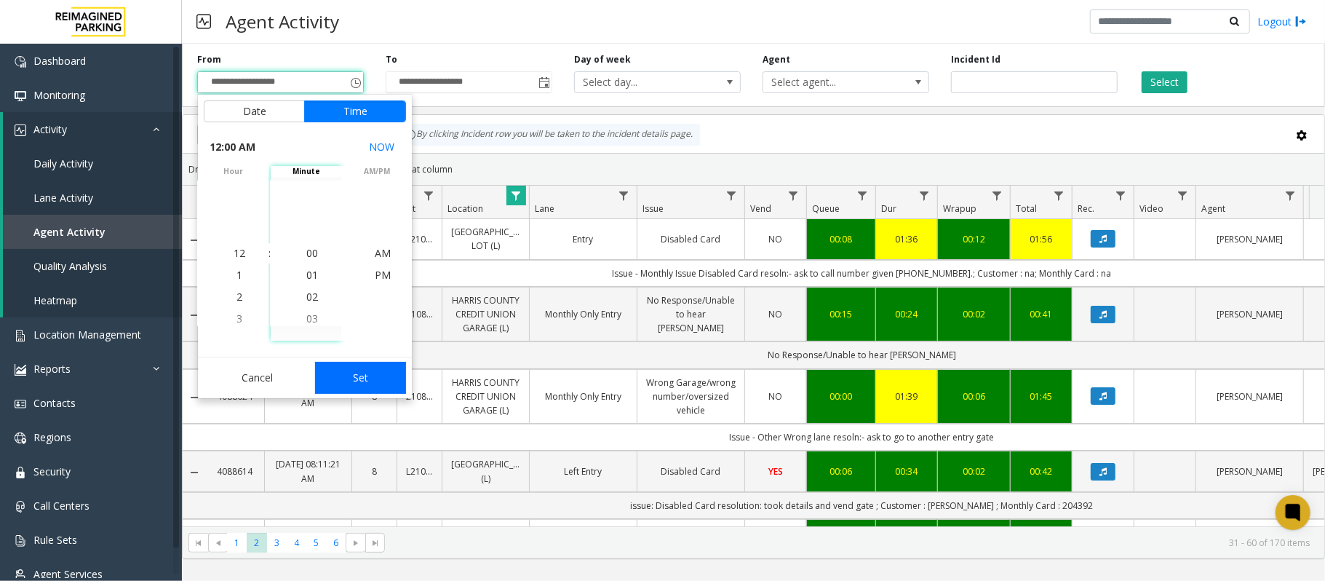
click at [354, 367] on button "Set" at bounding box center [361, 378] width 92 height 32
type input "**********"
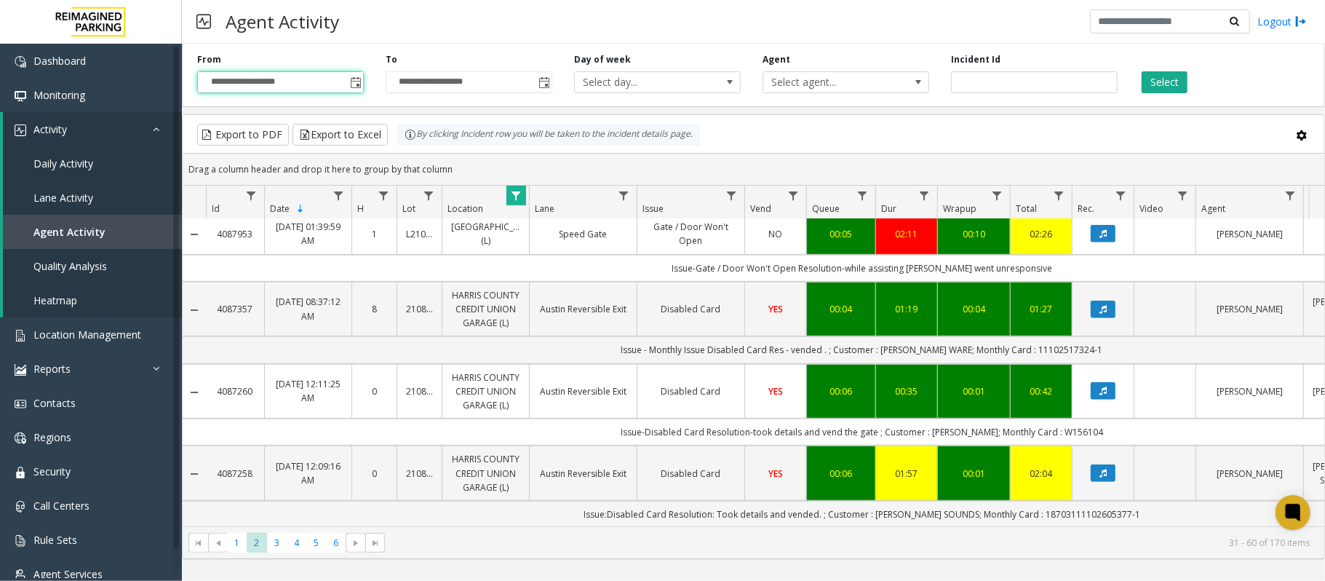
scroll to position [717, 0]
